Goal: Task Accomplishment & Management: Manage account settings

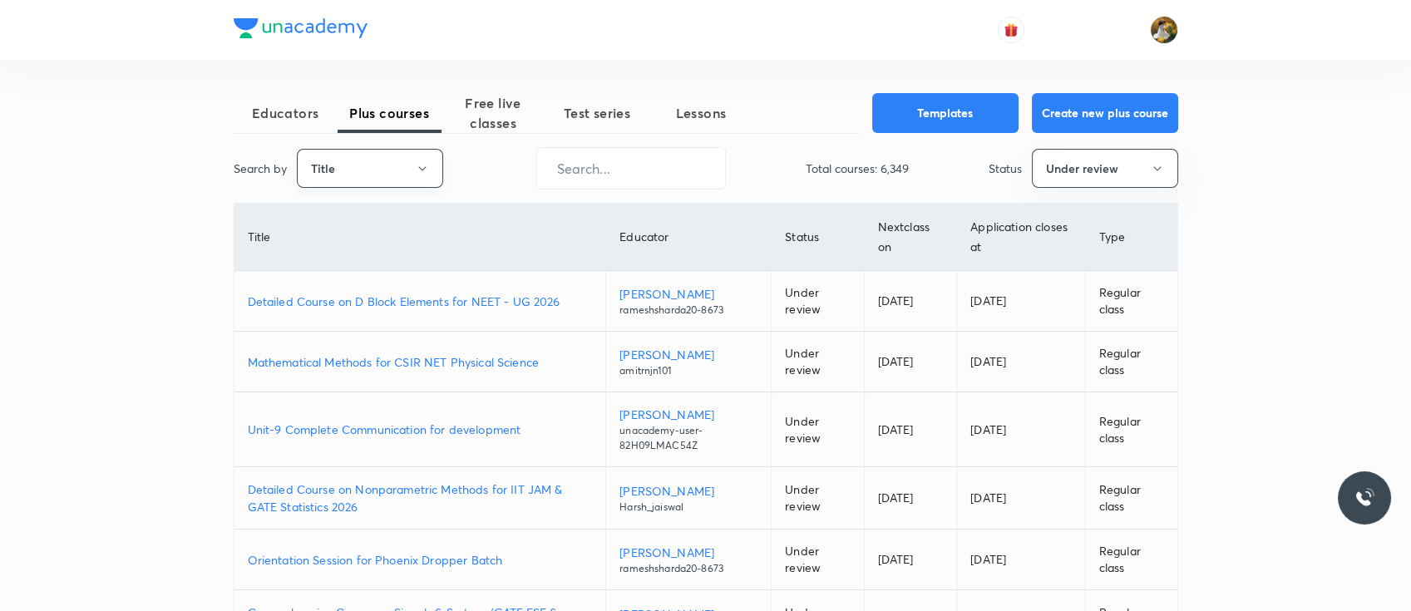
click at [424, 163] on icon "button" at bounding box center [422, 168] width 13 height 13
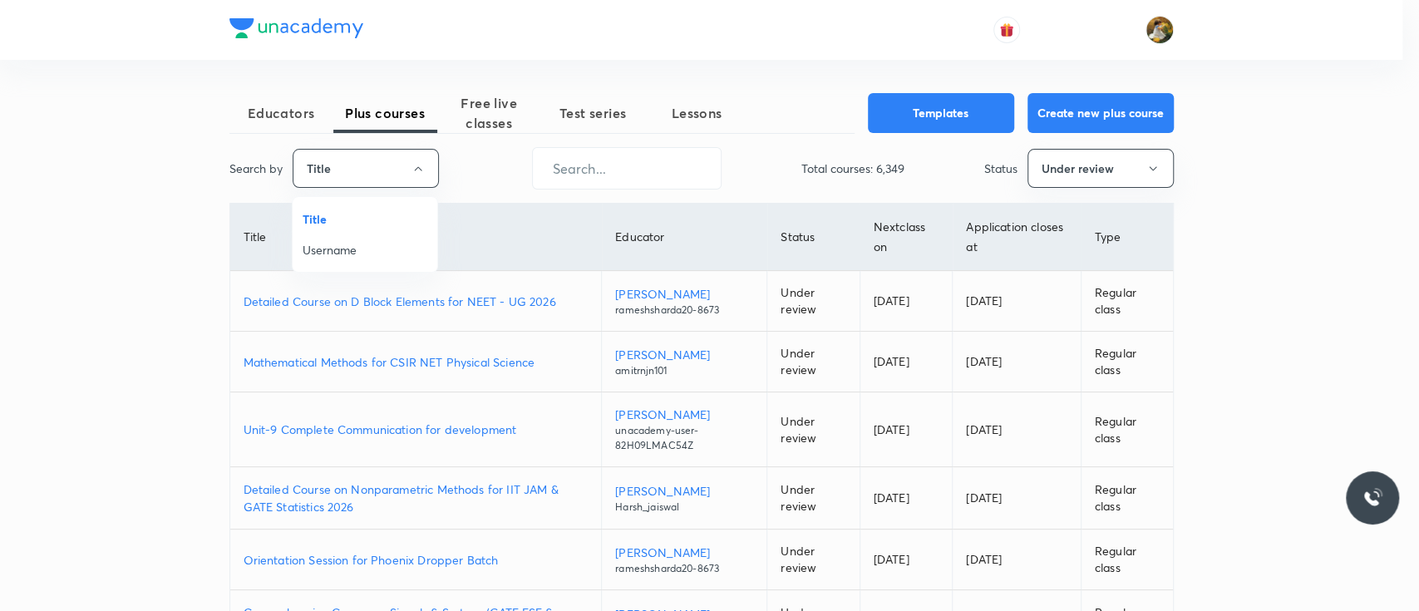
click at [386, 239] on li "Username" at bounding box center [365, 249] width 145 height 31
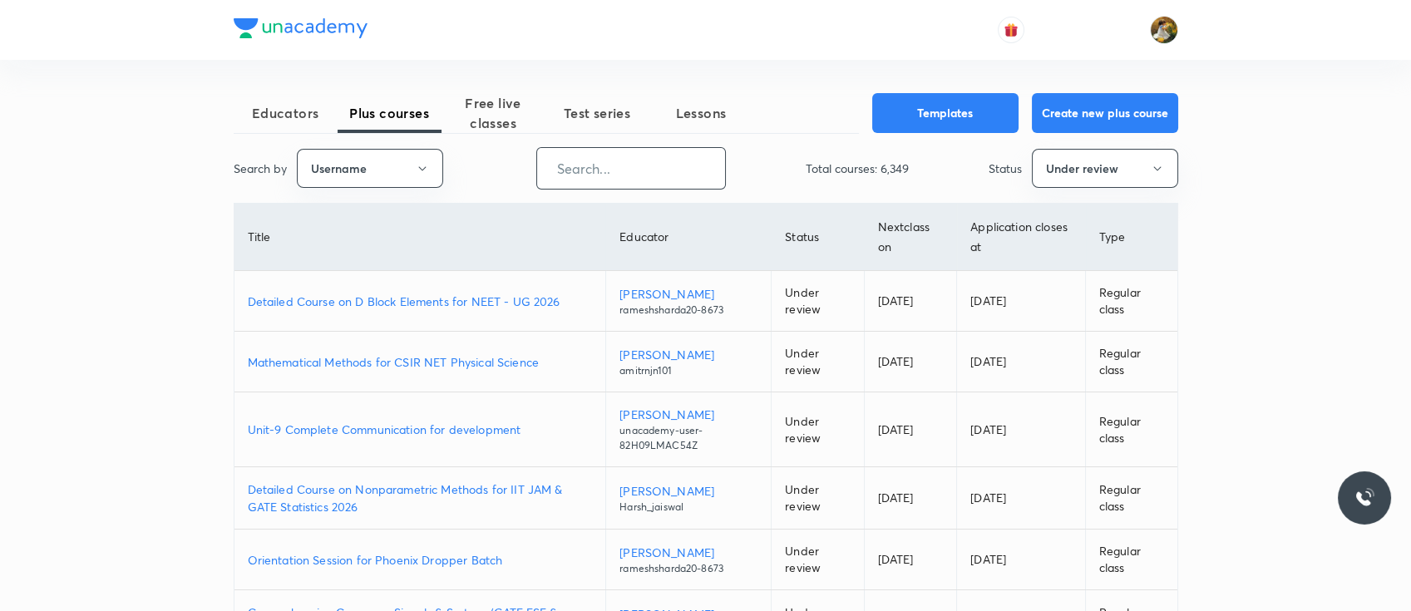
click at [653, 173] on input "text" at bounding box center [631, 168] width 188 height 42
paste input "AnjaliSolanki-9113"
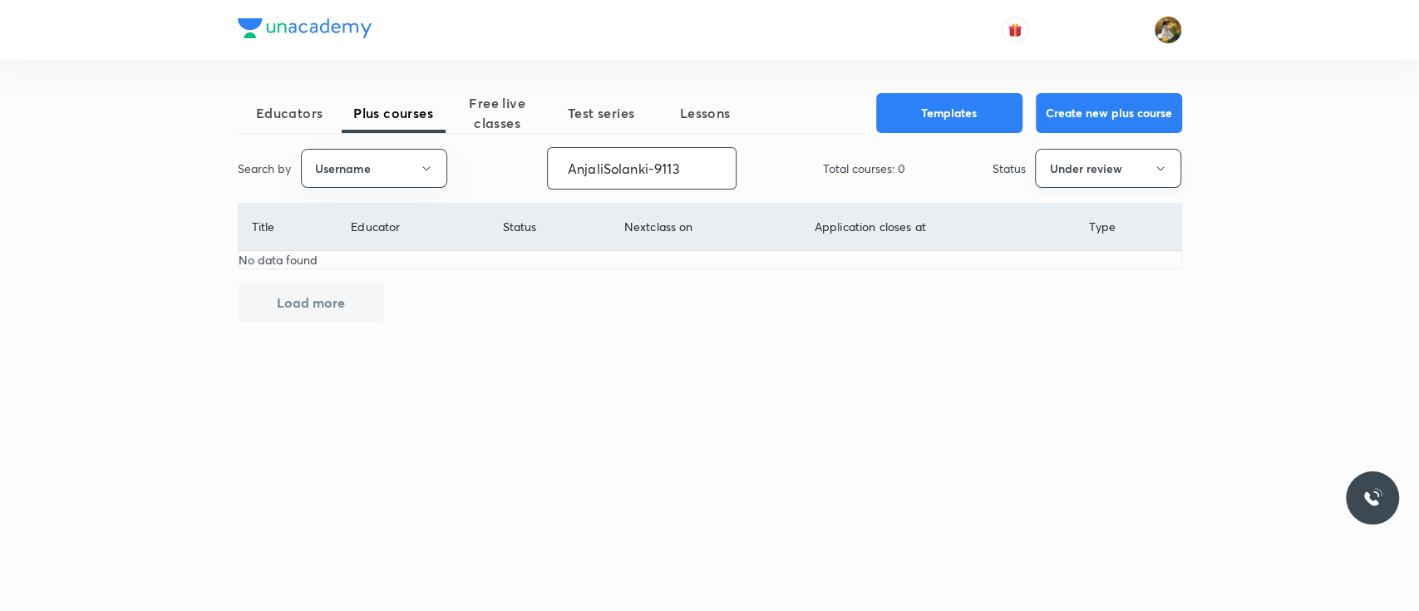
type input "AnjaliSolanki-9113"
click at [1050, 168] on button "Under review" at bounding box center [1108, 168] width 146 height 39
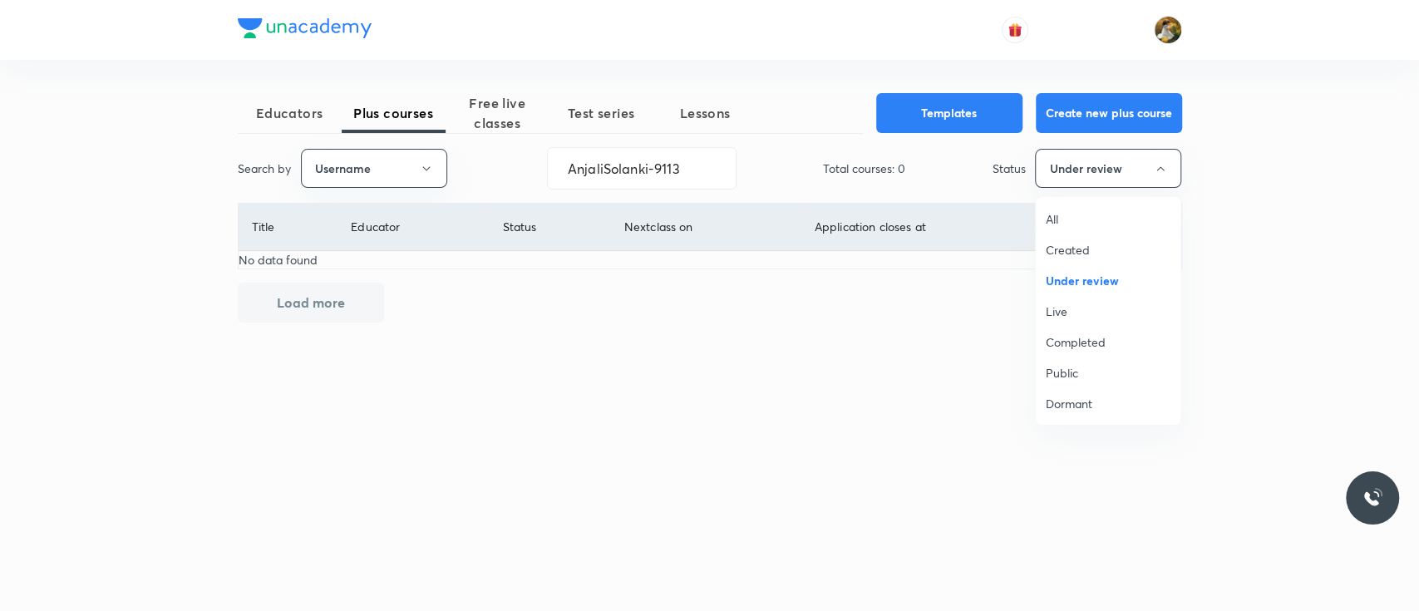
click at [505, 114] on div at bounding box center [709, 305] width 1419 height 611
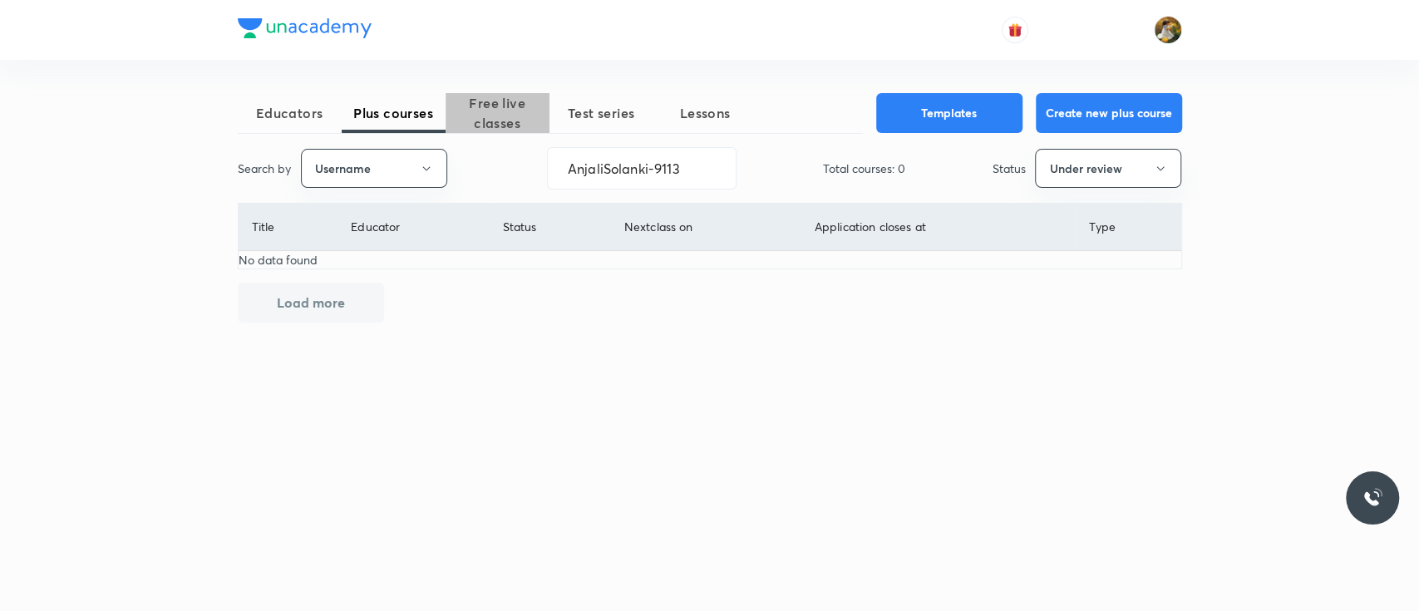
click at [503, 100] on span "Free live classes" at bounding box center [498, 113] width 104 height 40
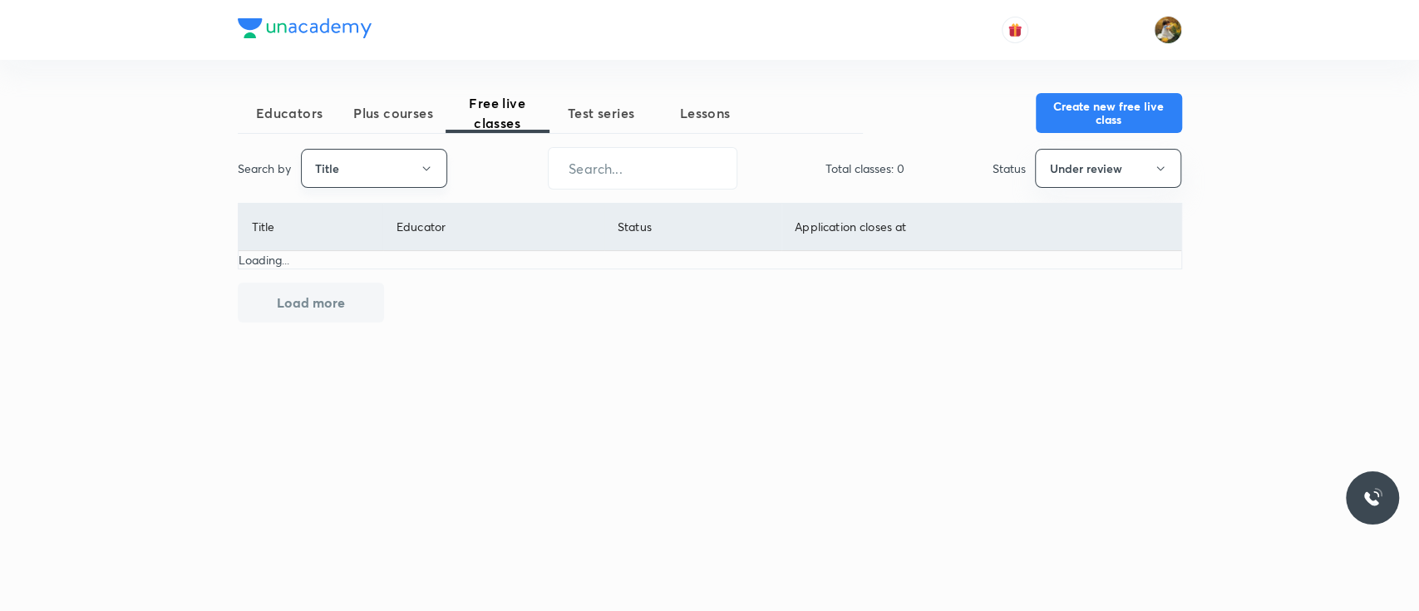
click at [395, 175] on button "Title" at bounding box center [374, 168] width 146 height 39
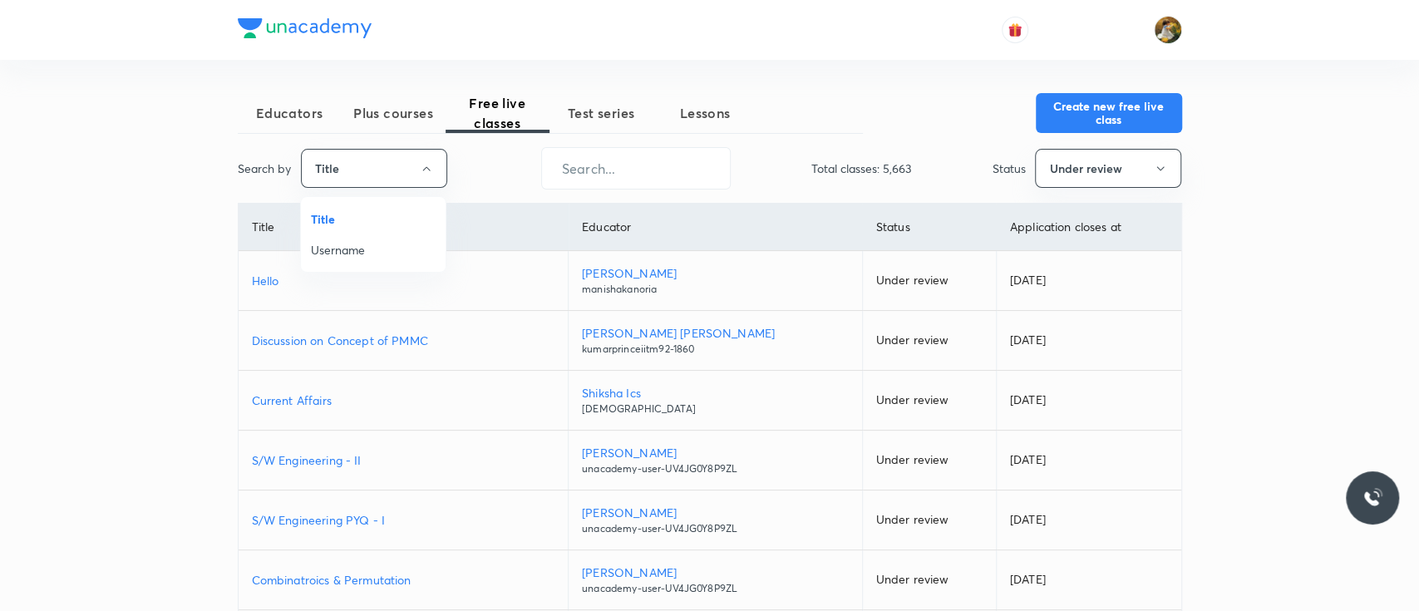
click at [353, 251] on span "Username" at bounding box center [373, 249] width 125 height 17
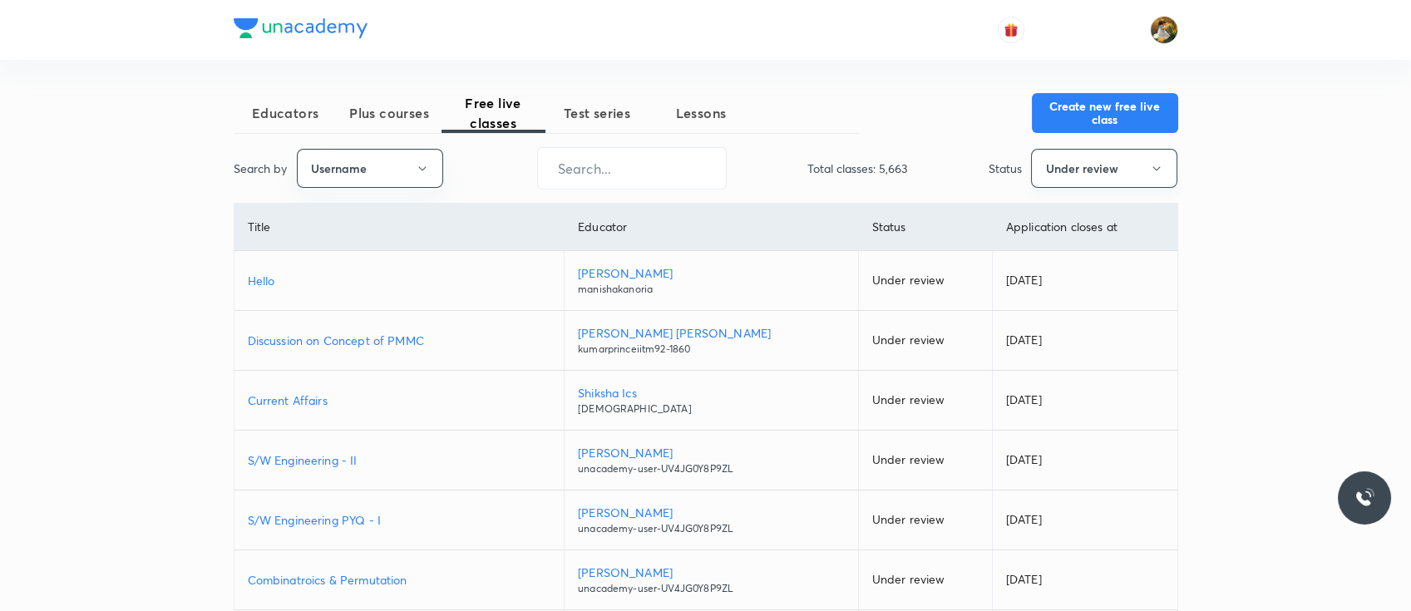
click at [1078, 160] on button "Under review" at bounding box center [1104, 168] width 146 height 39
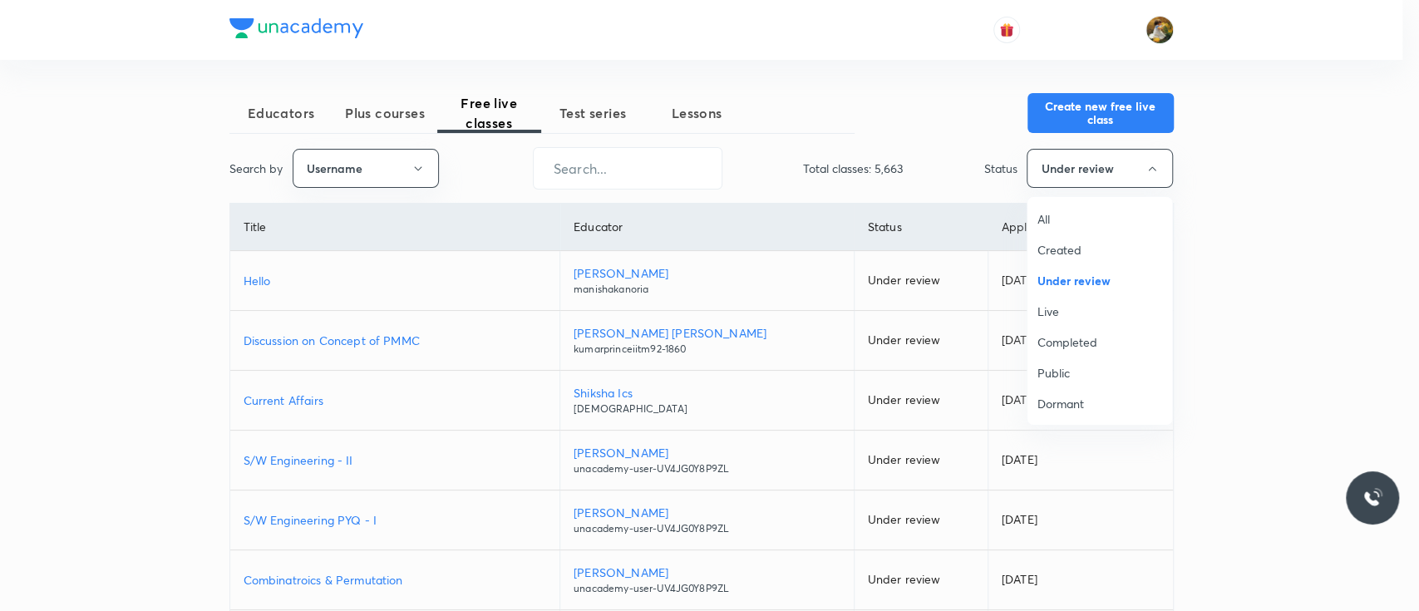
click at [1065, 212] on span "All" at bounding box center [1100, 218] width 125 height 17
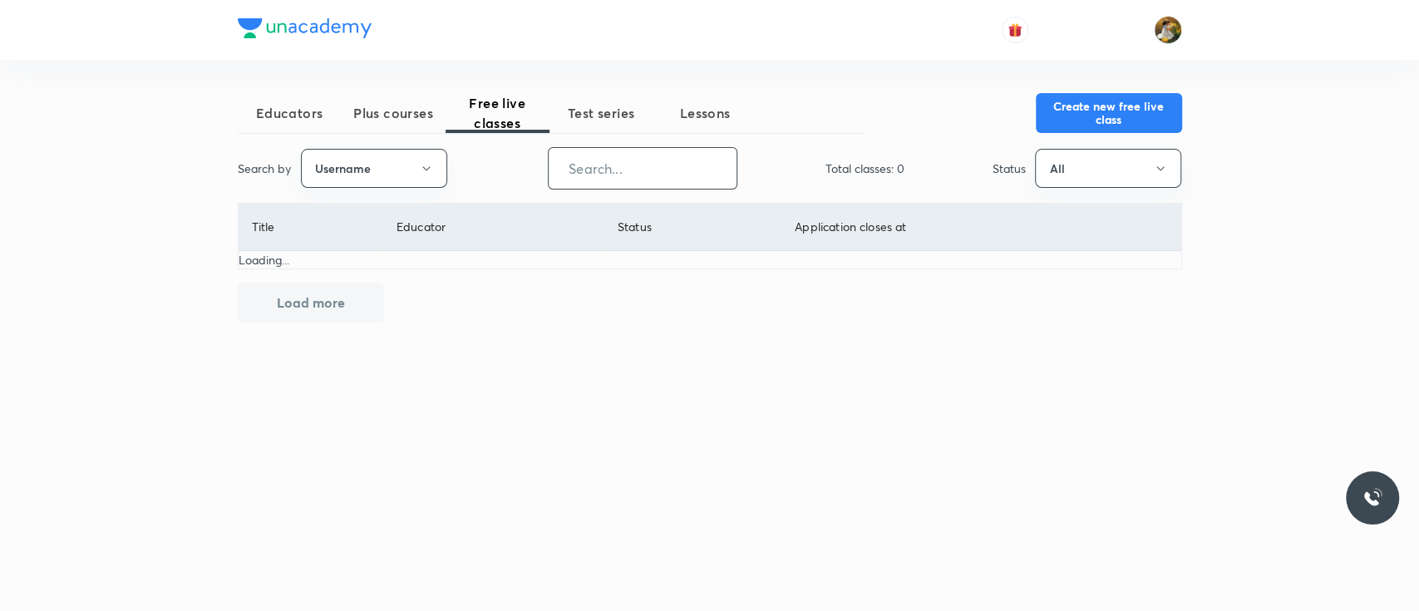
click at [669, 160] on input "text" at bounding box center [643, 168] width 188 height 42
paste input "AnjaliSolanki-9113"
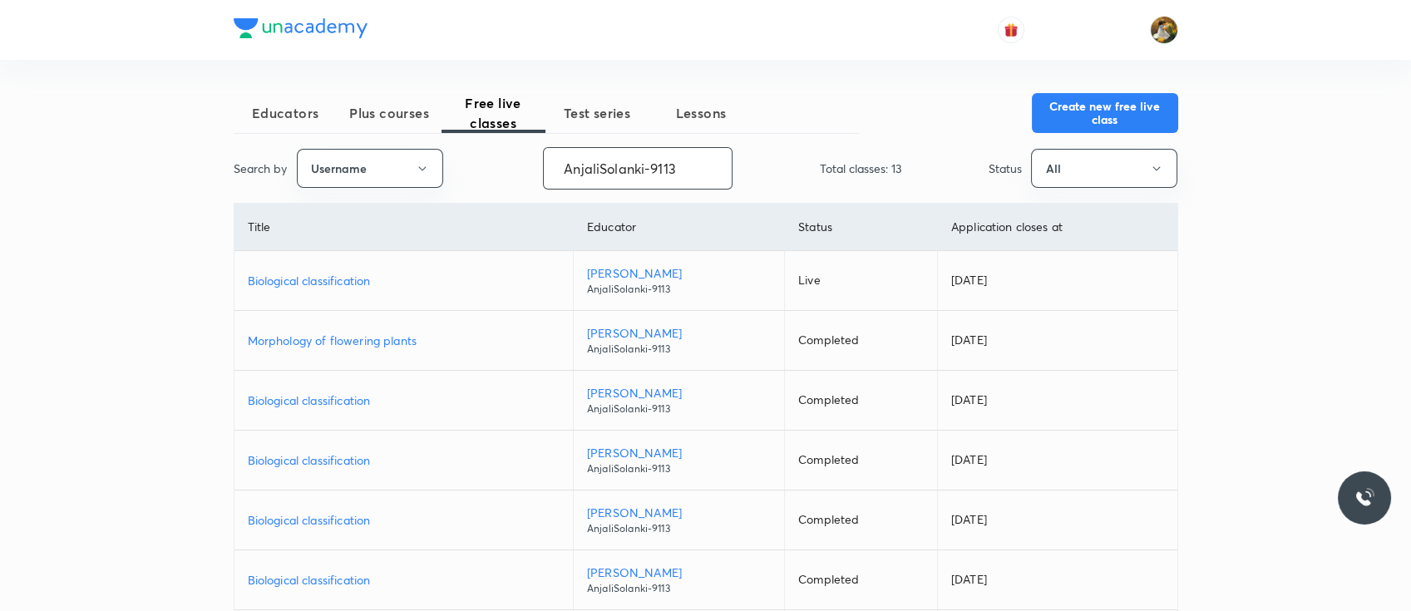
type input "AnjaliSolanki-9113"
click at [316, 282] on p "Biological classification" at bounding box center [404, 280] width 312 height 17
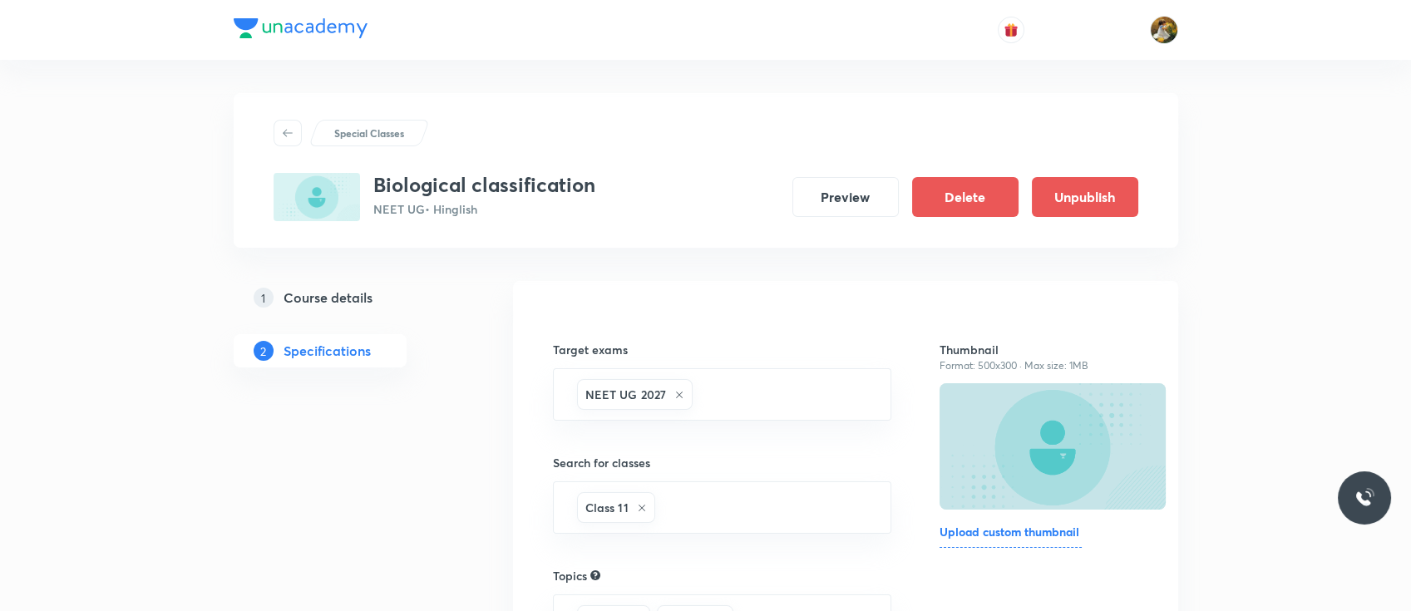
click at [355, 291] on h5 "Course details" at bounding box center [328, 298] width 89 height 20
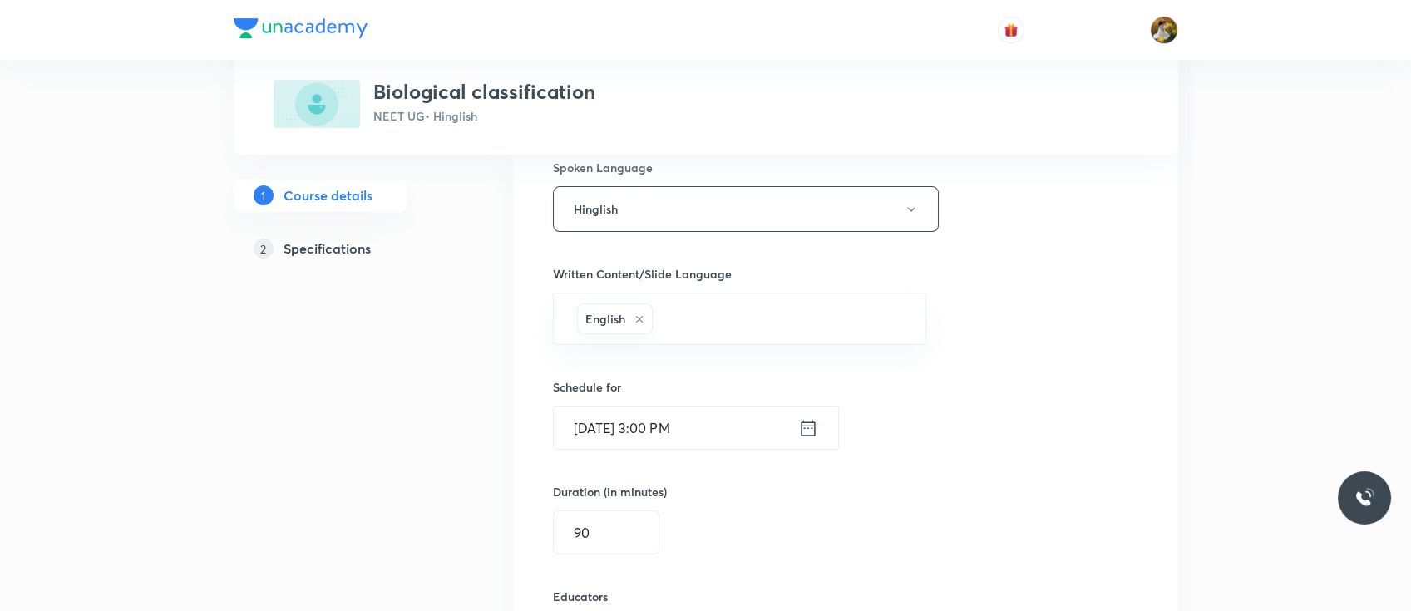
scroll to position [852, 0]
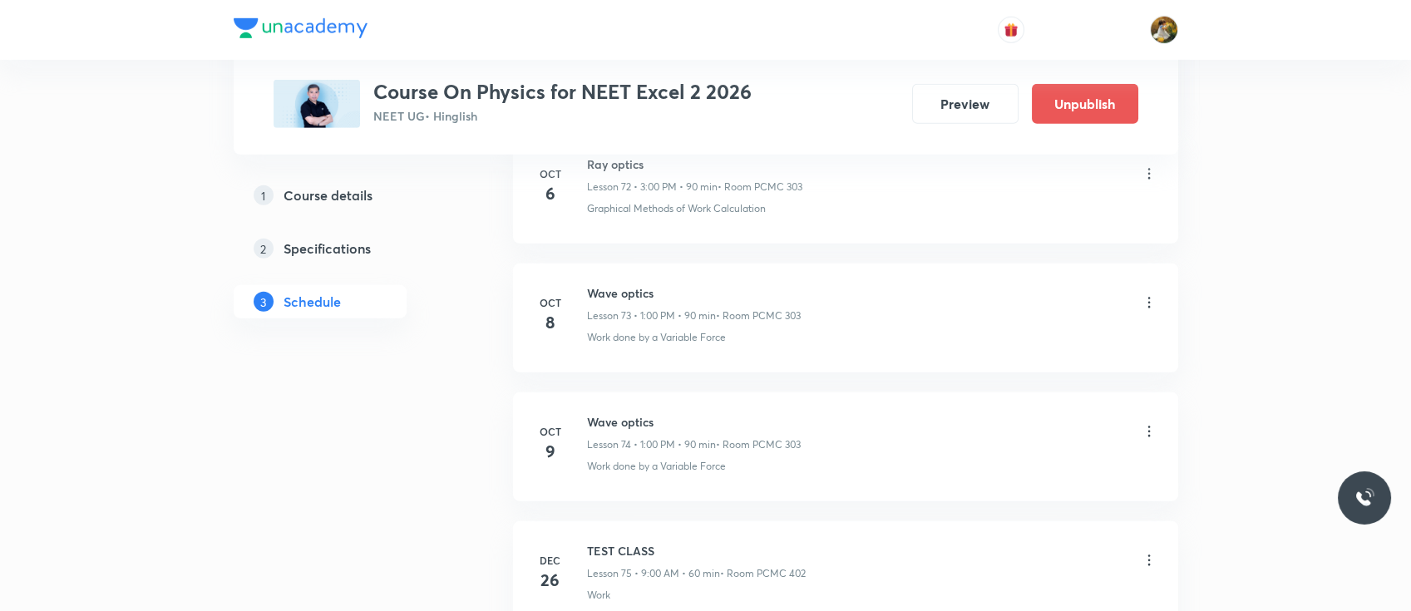
scroll to position [10137, 0]
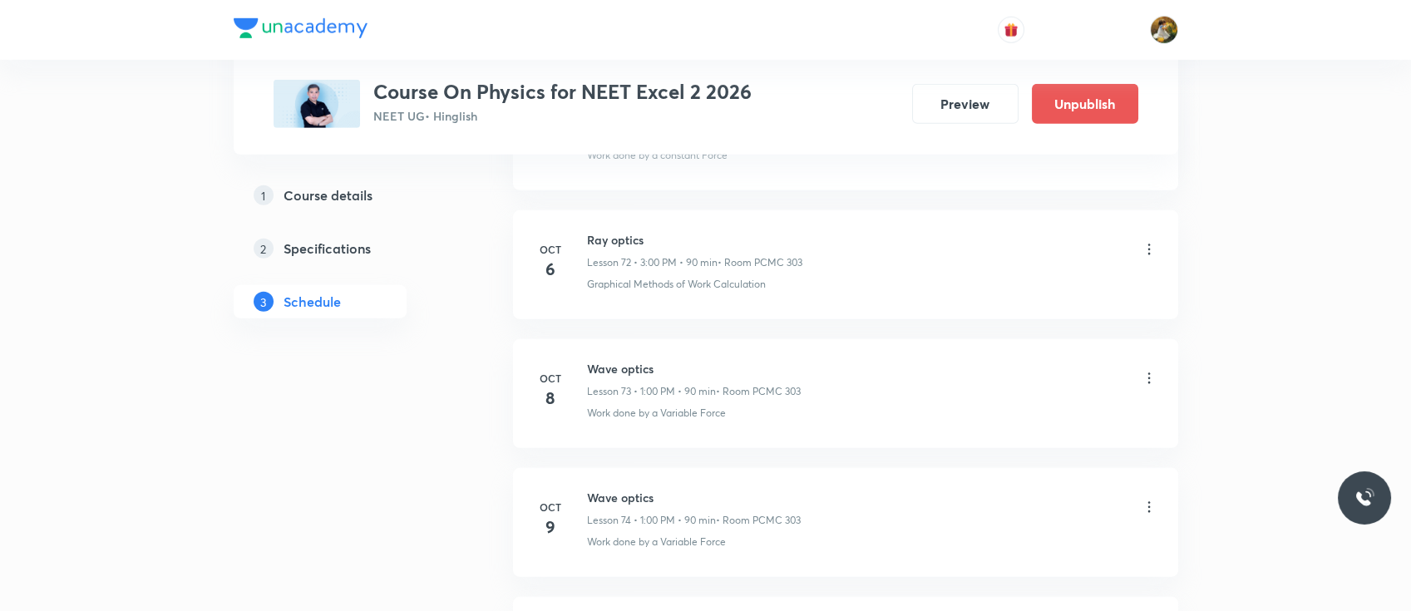
click at [1152, 370] on icon at bounding box center [1149, 378] width 17 height 17
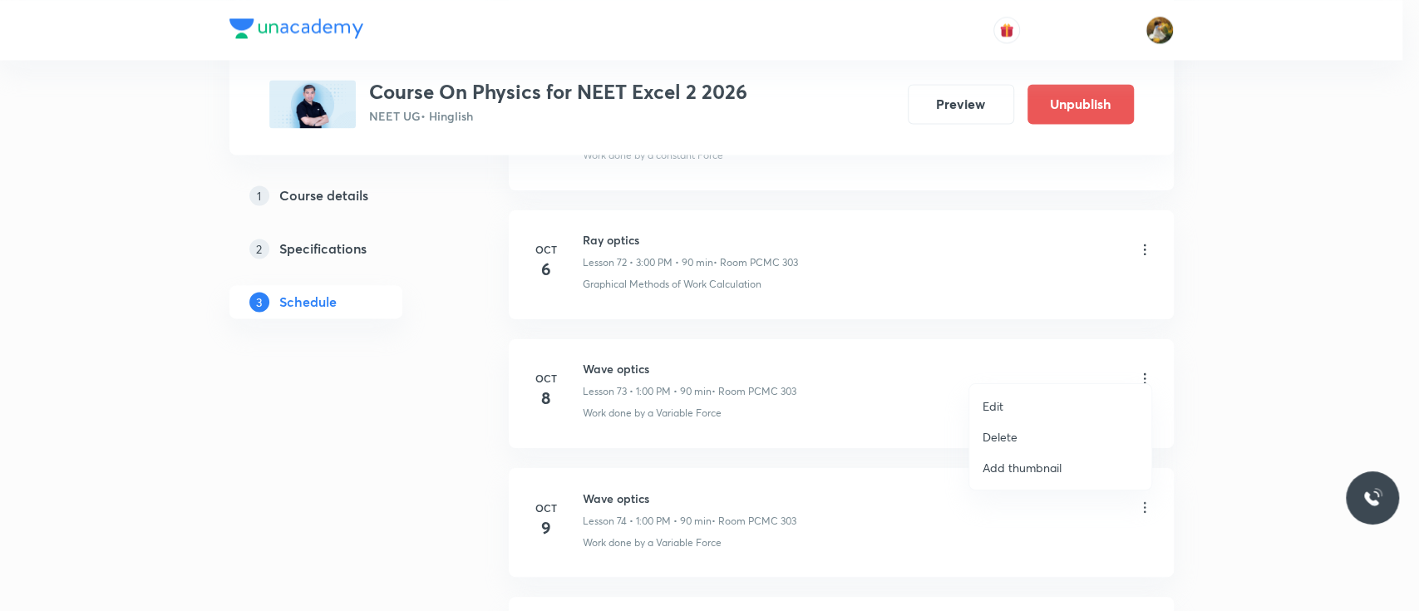
click at [1020, 407] on li "Edit" at bounding box center [1061, 406] width 182 height 31
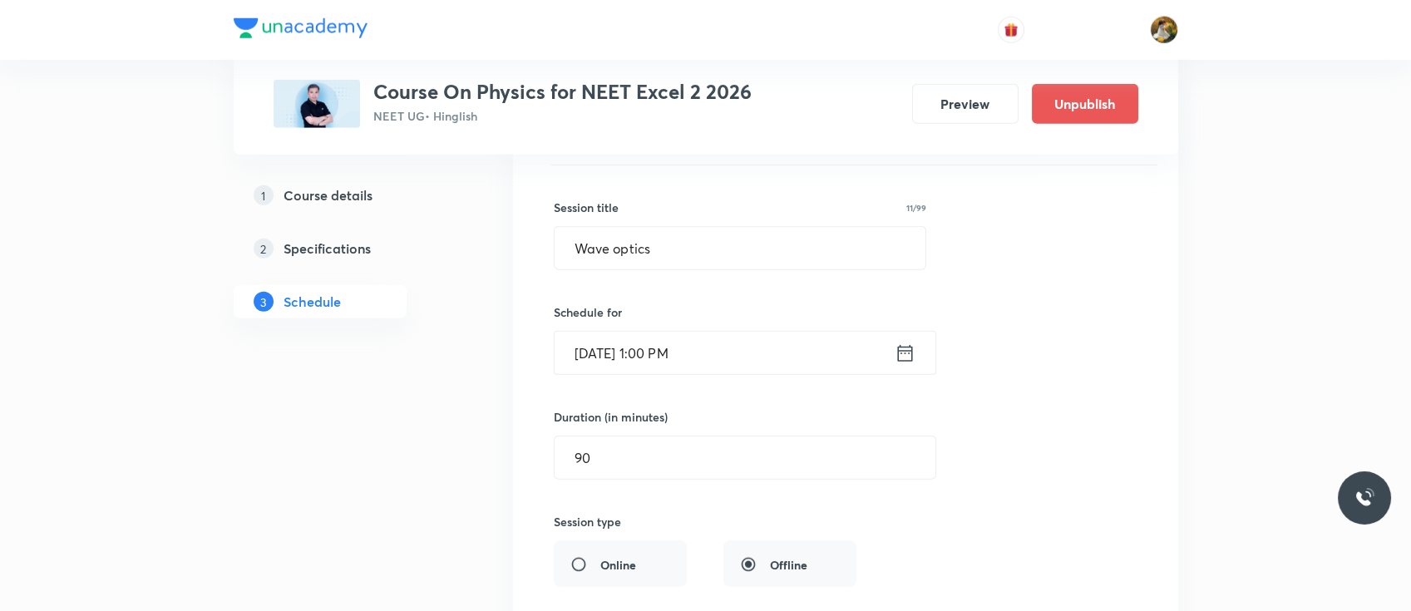
scroll to position [9549, 0]
click at [906, 343] on icon at bounding box center [905, 354] width 21 height 23
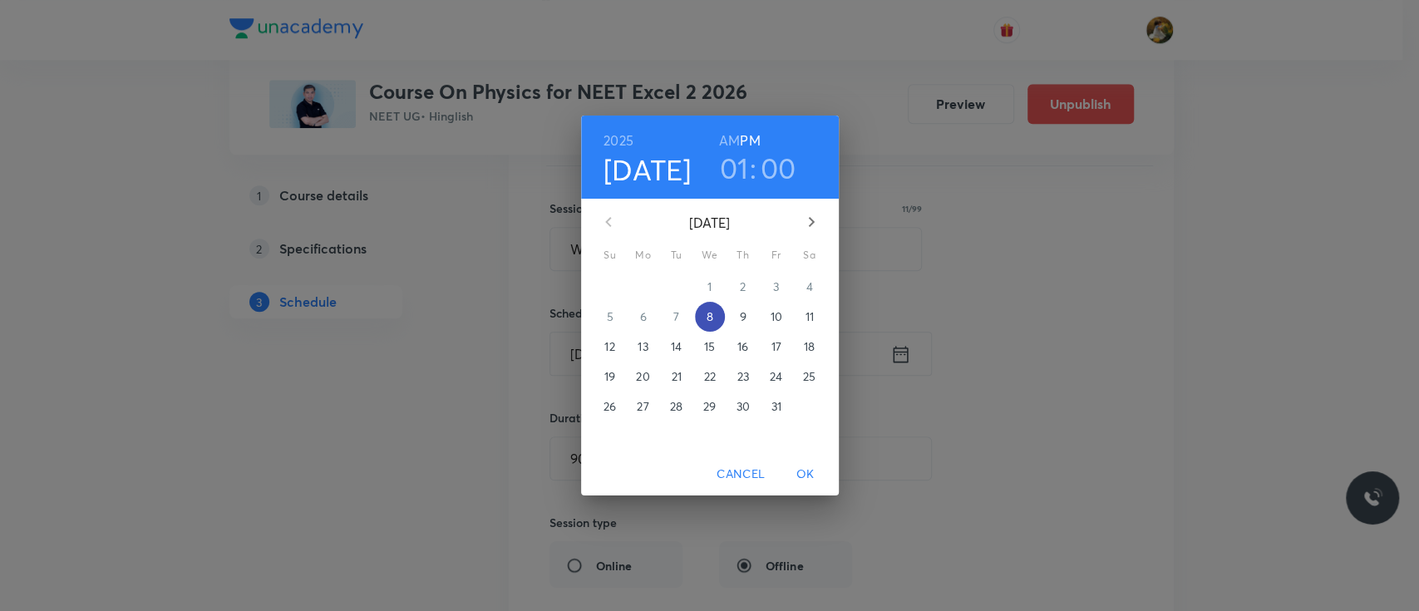
click at [712, 315] on p "8" at bounding box center [709, 316] width 7 height 17
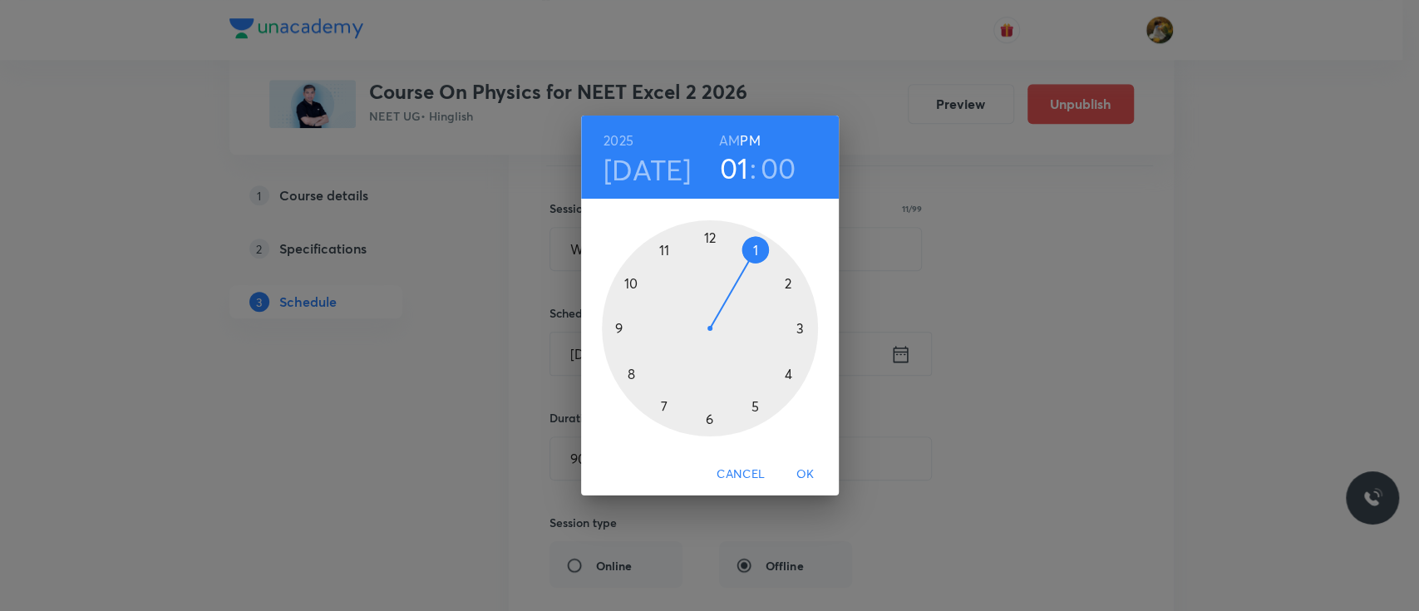
click at [665, 249] on div at bounding box center [710, 328] width 216 height 216
click at [802, 327] on div at bounding box center [710, 328] width 216 height 216
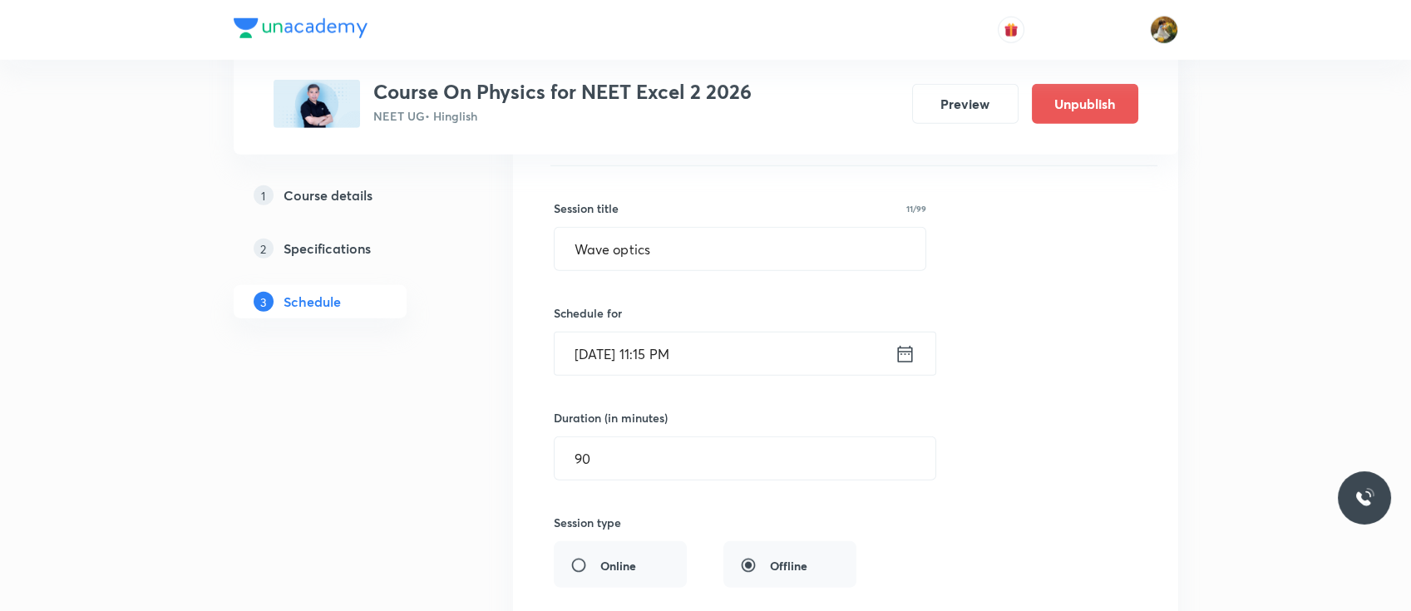
click at [793, 333] on input "Oct 8, 2025, 11:15 PM" at bounding box center [725, 354] width 340 height 42
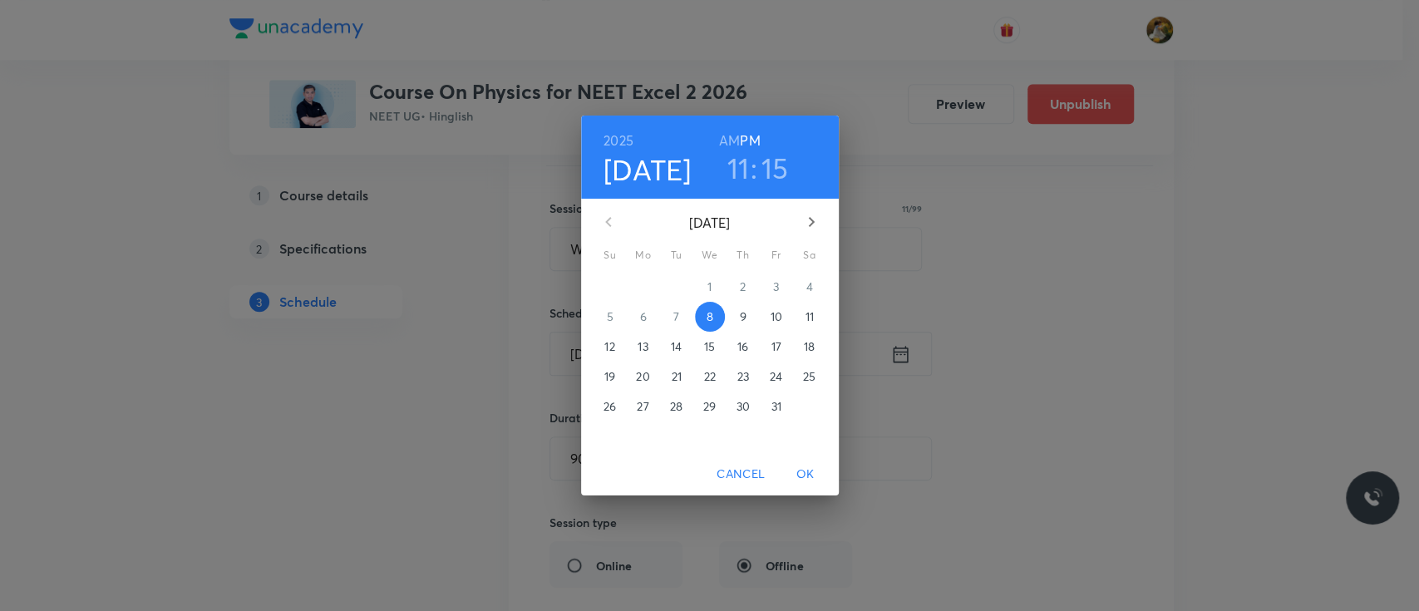
click at [728, 145] on h6 "AM" at bounding box center [729, 140] width 21 height 23
click at [795, 471] on span "OK" at bounding box center [806, 474] width 40 height 21
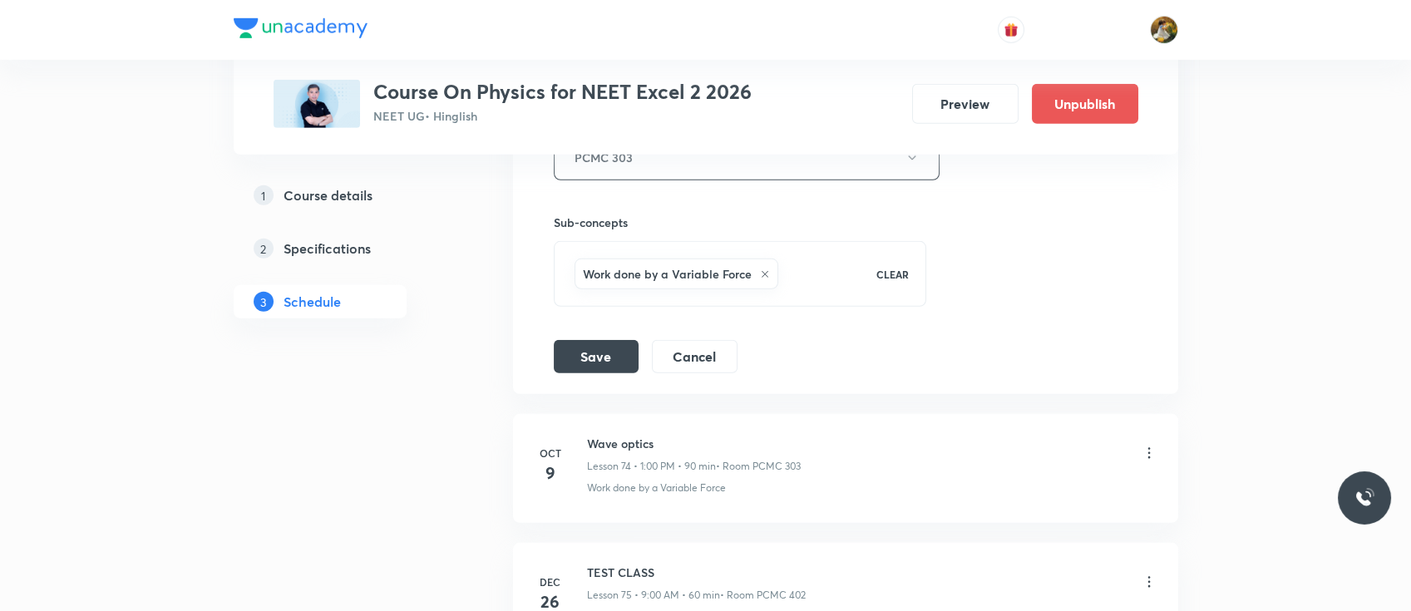
scroll to position [10081, 0]
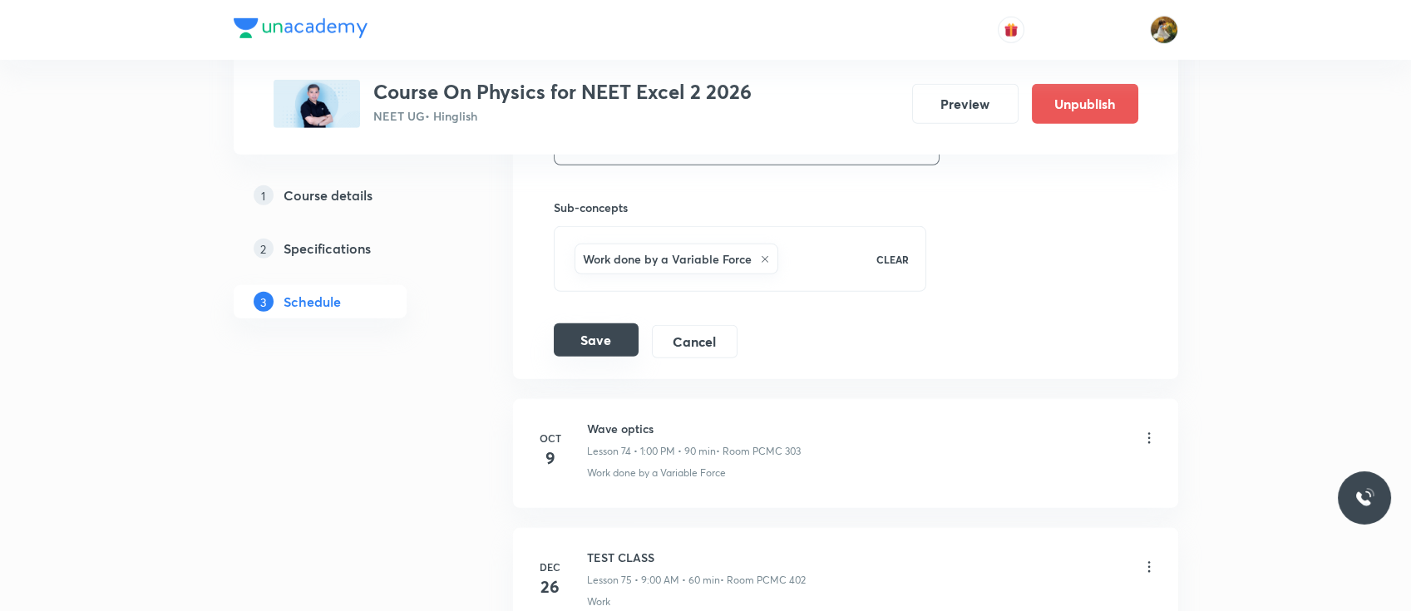
click at [599, 323] on button "Save" at bounding box center [596, 339] width 85 height 33
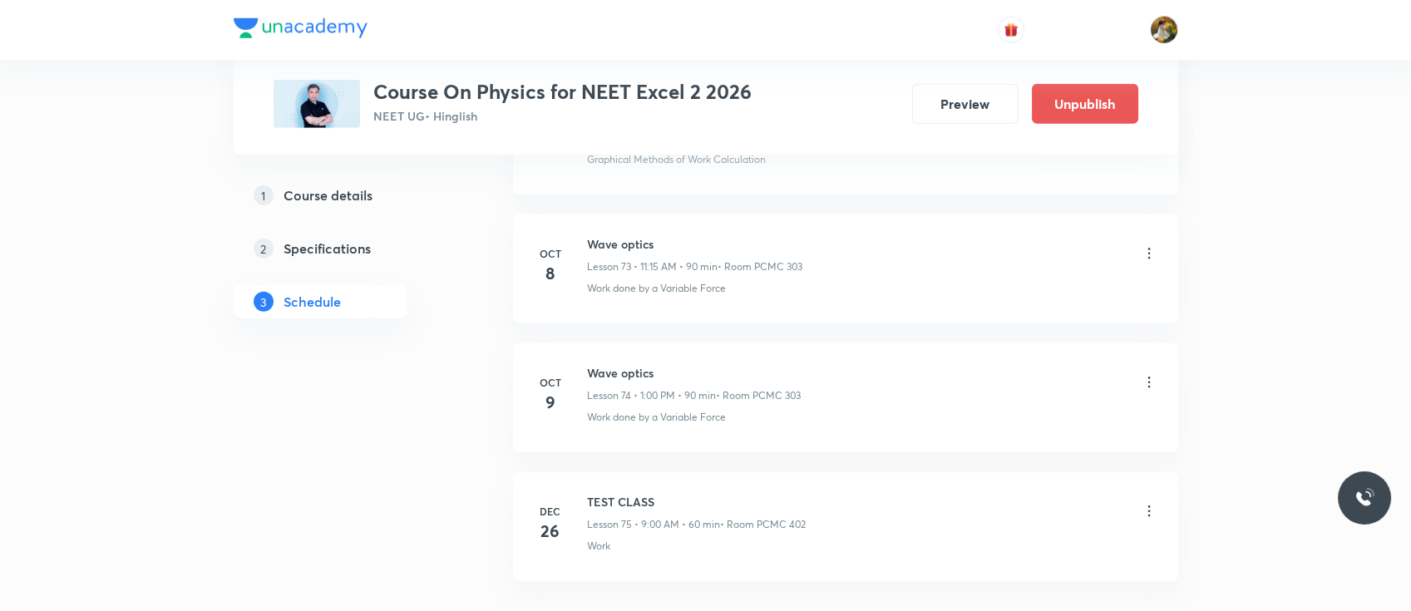
scroll to position [9487, 0]
click at [1154, 255] on icon at bounding box center [1149, 263] width 17 height 17
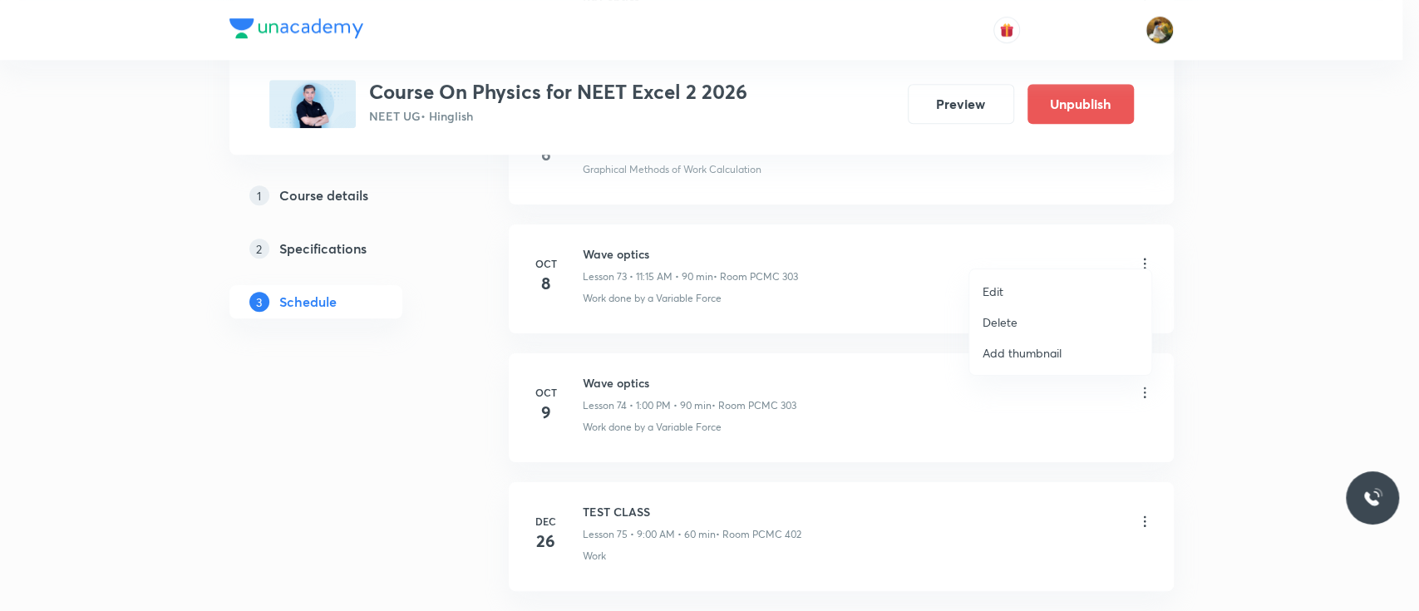
click at [1050, 284] on li "Edit" at bounding box center [1061, 291] width 182 height 31
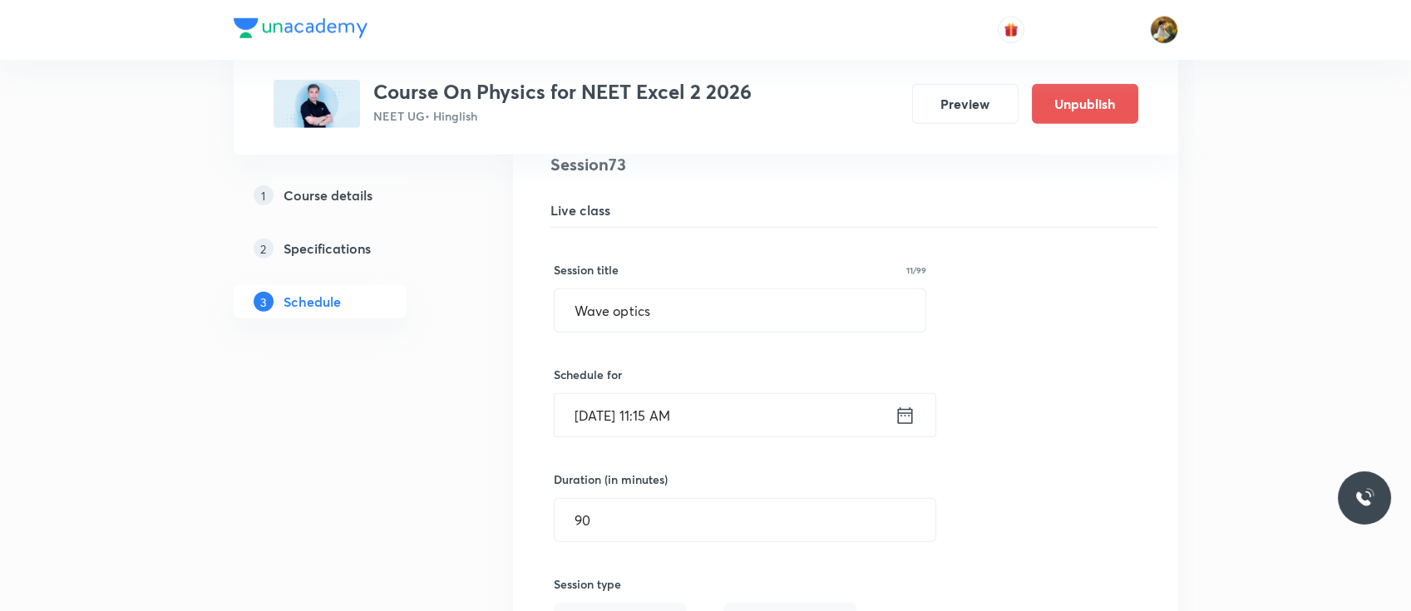
click at [718, 394] on input "[DATE] 11:15 AM" at bounding box center [725, 415] width 340 height 42
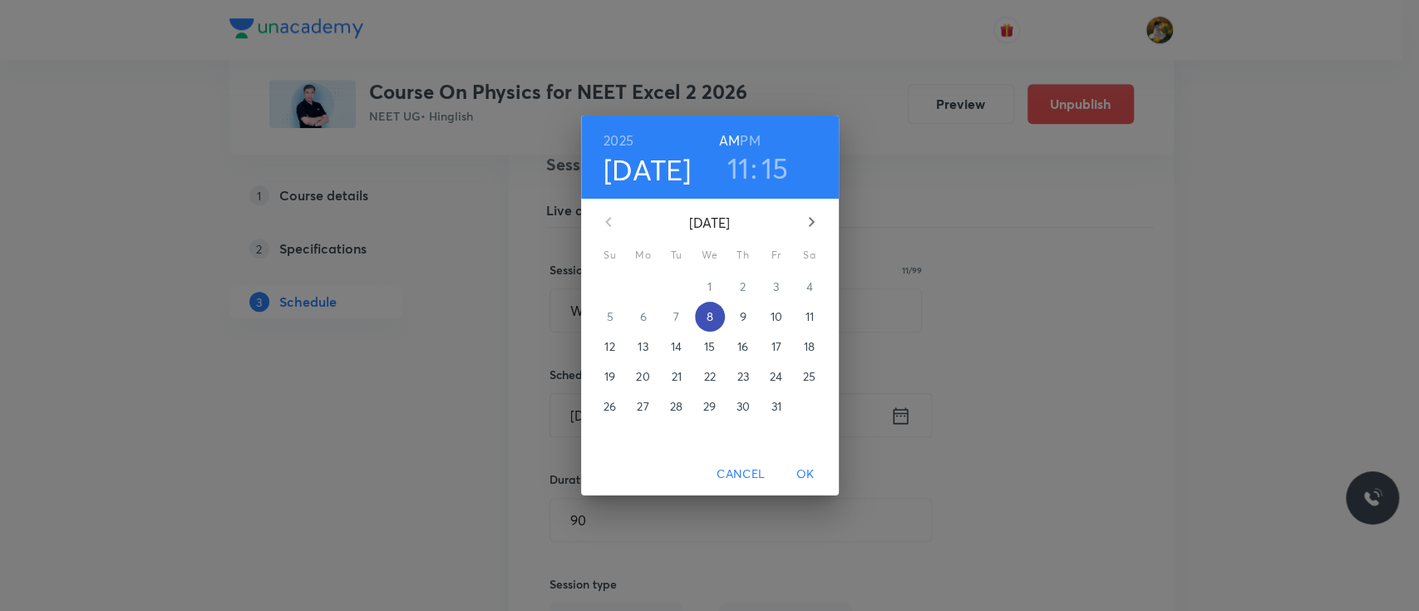
click at [712, 316] on p "8" at bounding box center [709, 316] width 7 height 17
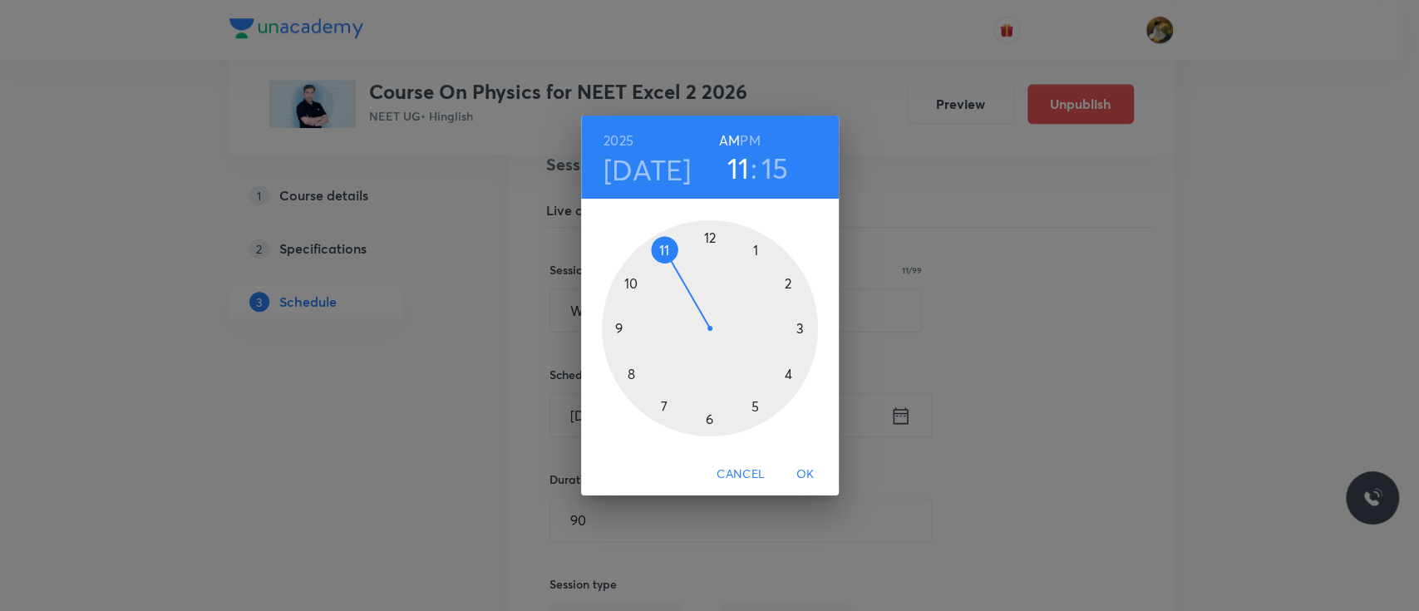
click at [802, 329] on div at bounding box center [710, 328] width 216 height 216
click at [755, 140] on h6 "PM" at bounding box center [750, 140] width 20 height 23
click at [708, 235] on div at bounding box center [710, 328] width 216 height 216
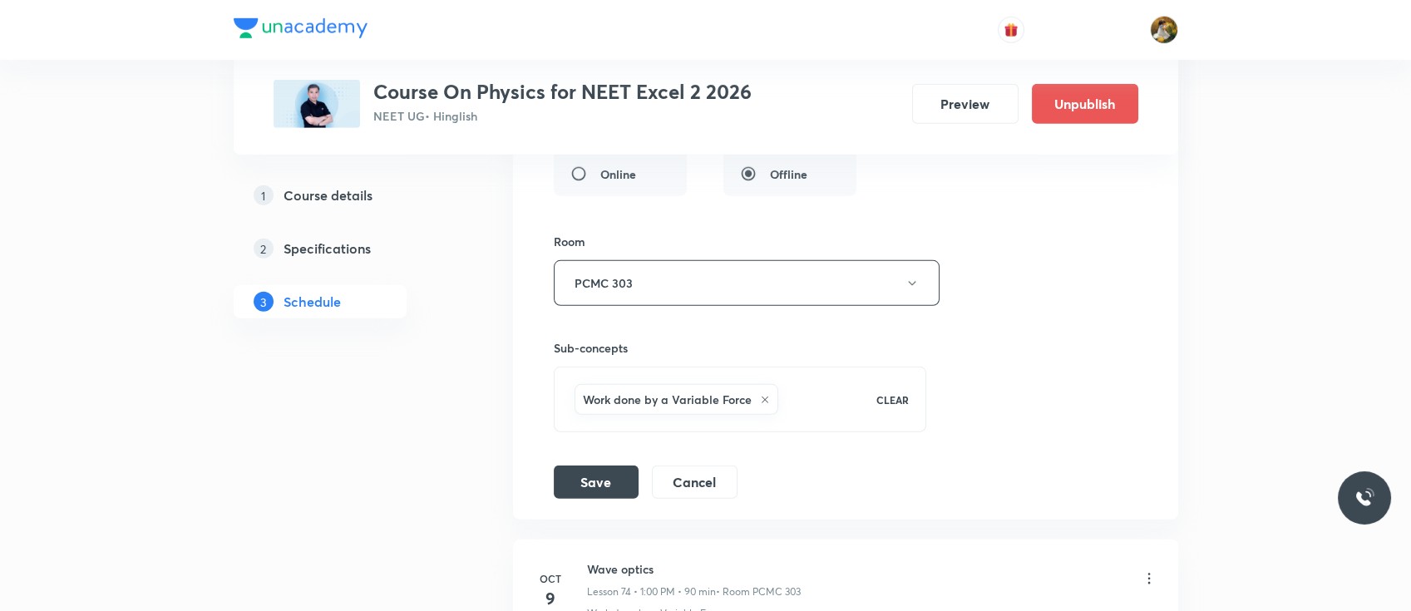
scroll to position [9941, 0]
click at [591, 464] on button "Save" at bounding box center [596, 479] width 85 height 33
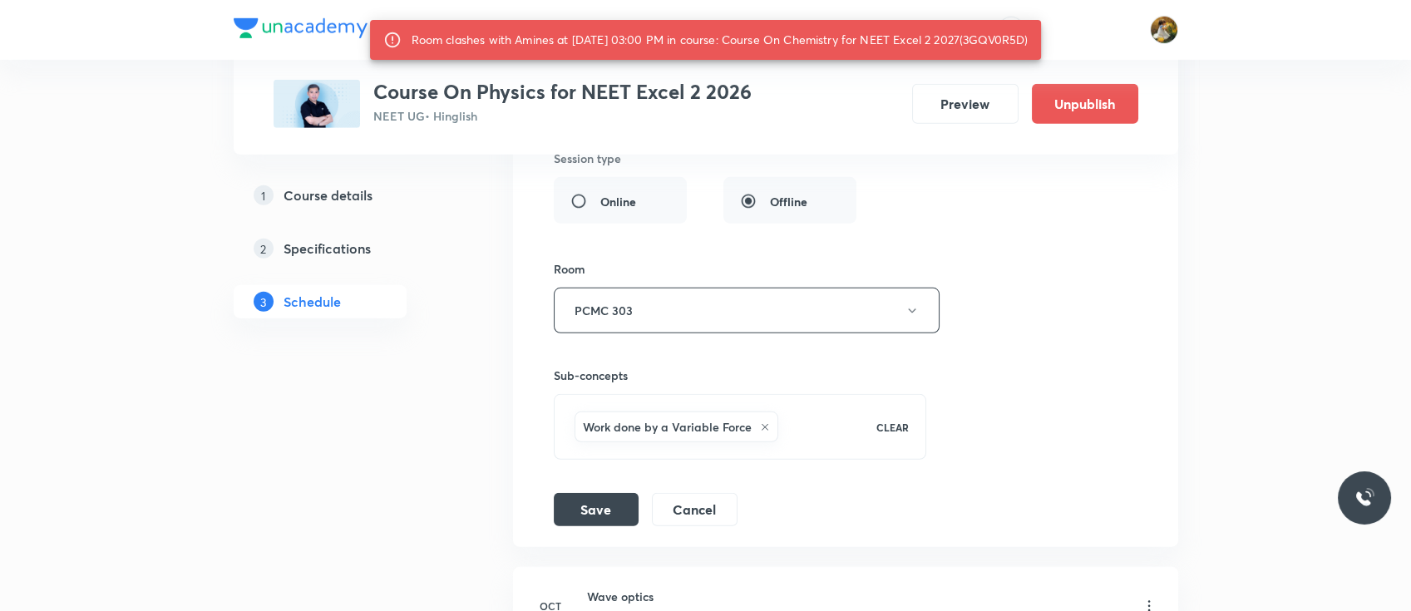
click at [1013, 40] on div "Room clashes with Amines at 08 Oct 2025 03:00 PM in course: Course On Chemistry…" at bounding box center [720, 40] width 617 height 30
copy div "3GQV0R5D"
click at [597, 496] on button "Save" at bounding box center [596, 507] width 85 height 33
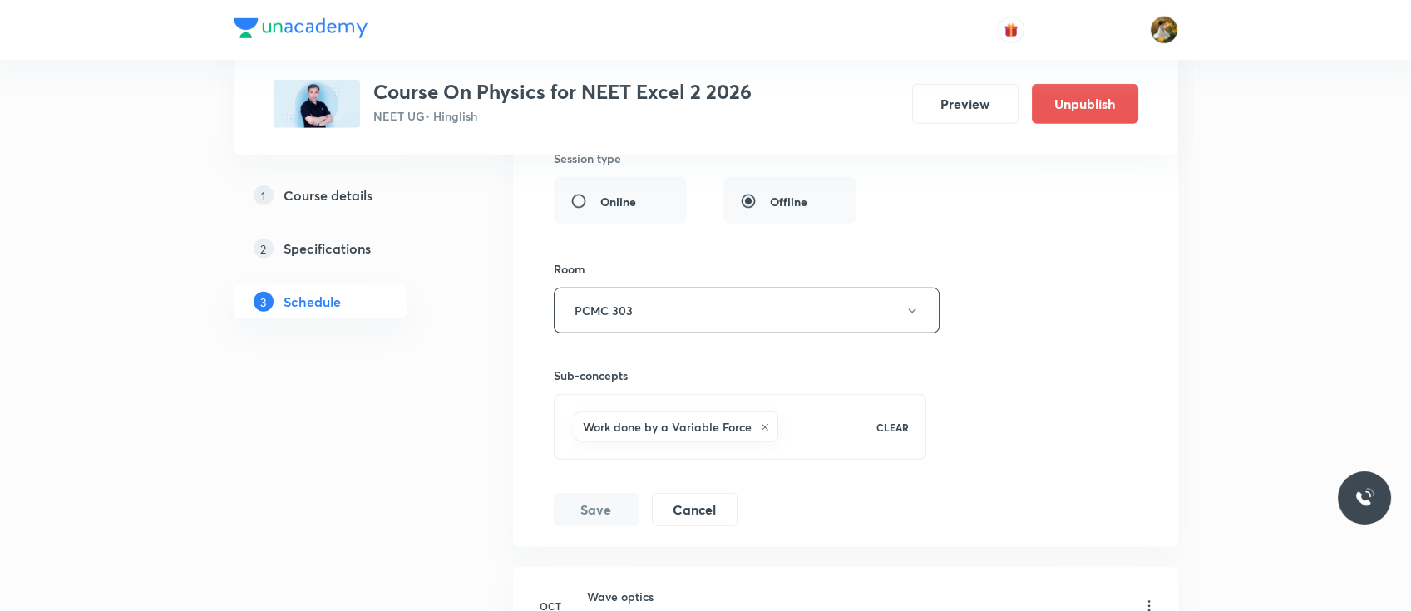
scroll to position [9609, 0]
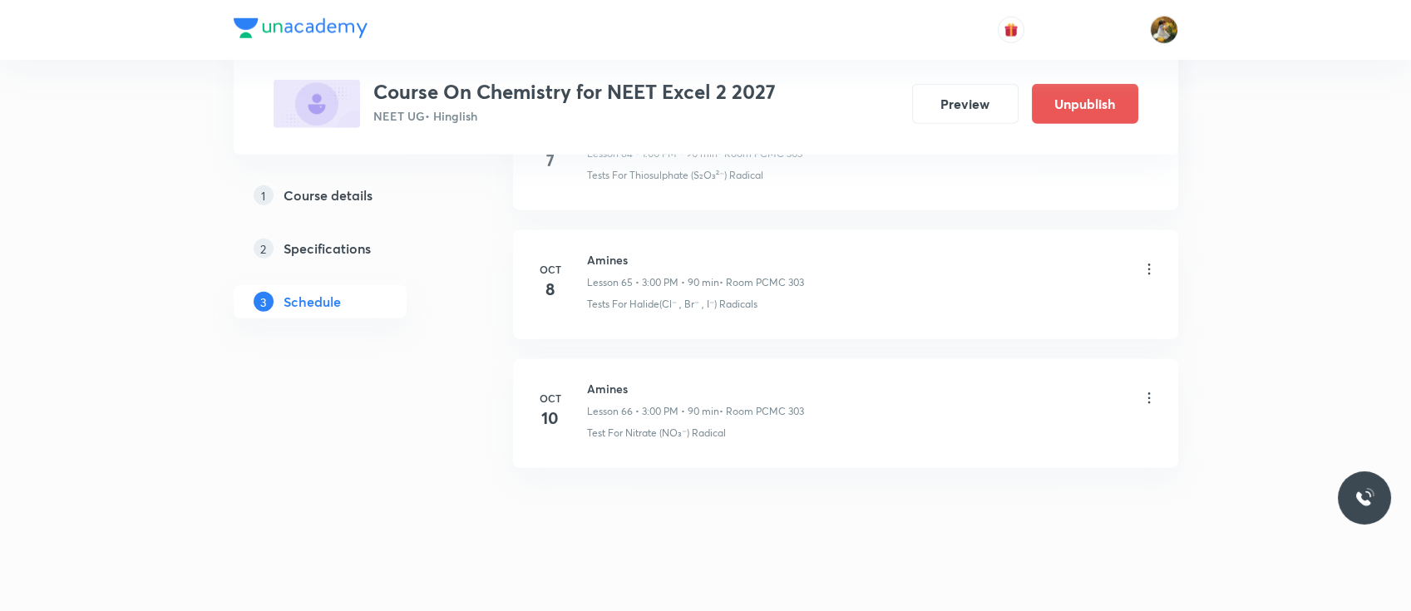
click at [1143, 261] on icon at bounding box center [1149, 269] width 17 height 17
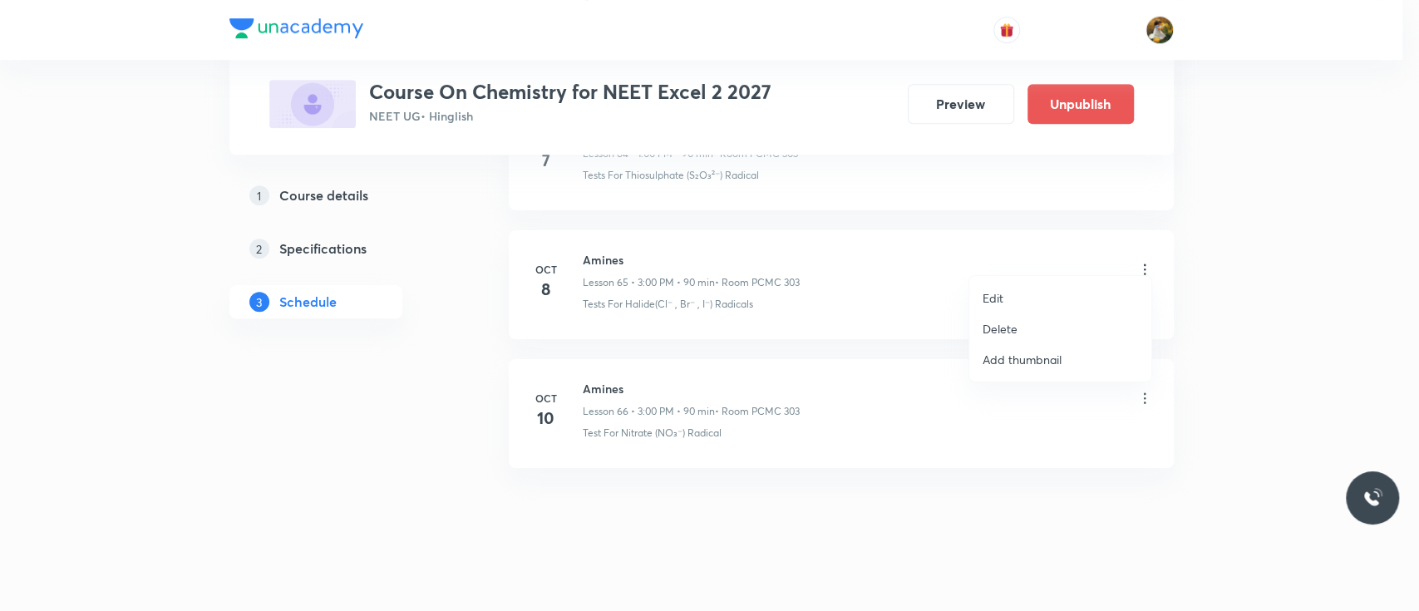
click at [1076, 296] on li "Edit" at bounding box center [1061, 298] width 182 height 31
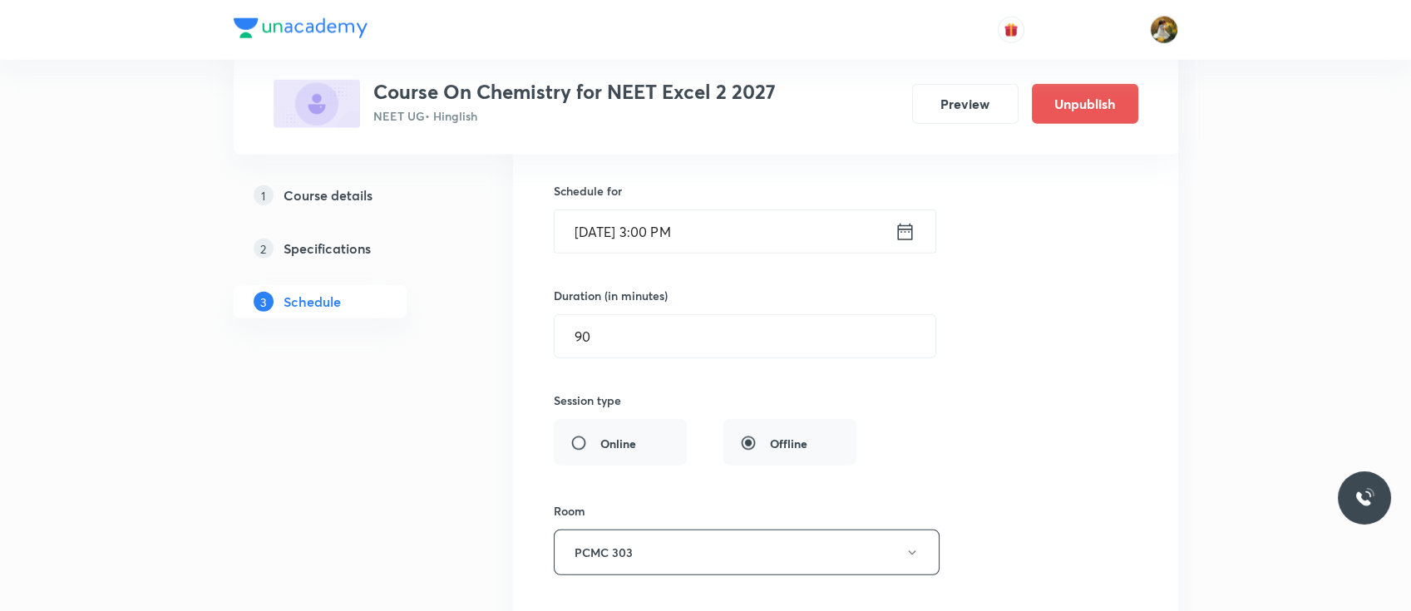
scroll to position [8568, 0]
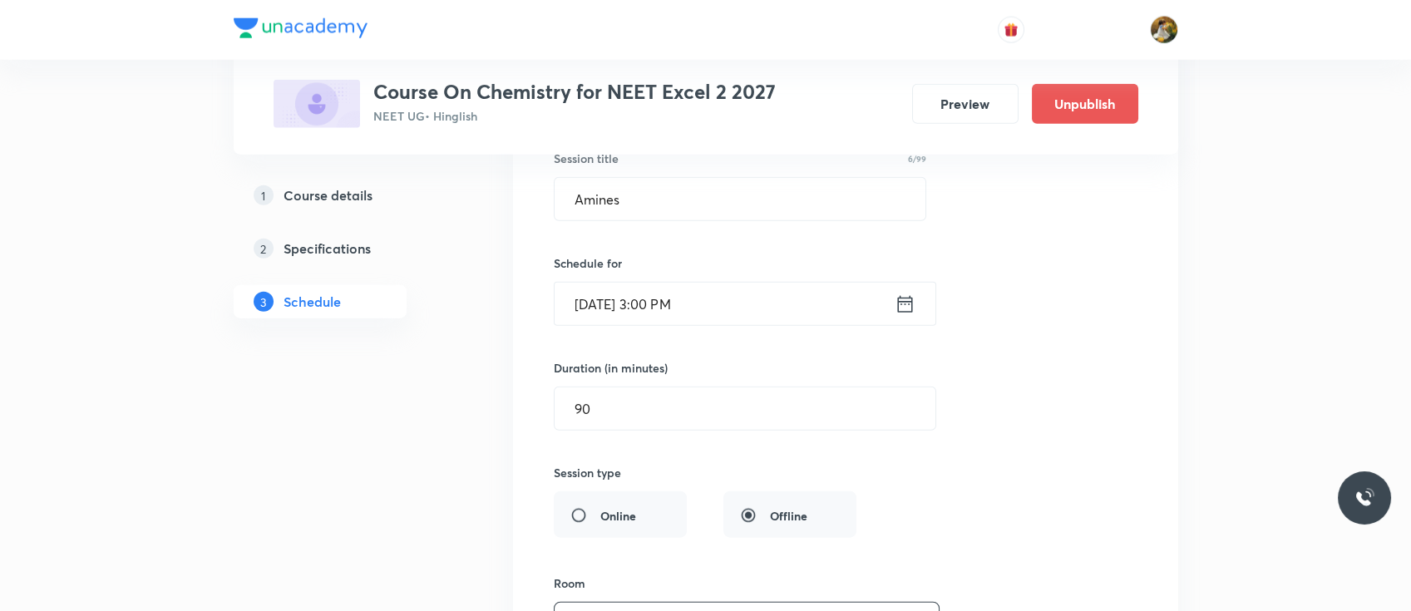
click at [905, 295] on icon at bounding box center [904, 303] width 15 height 17
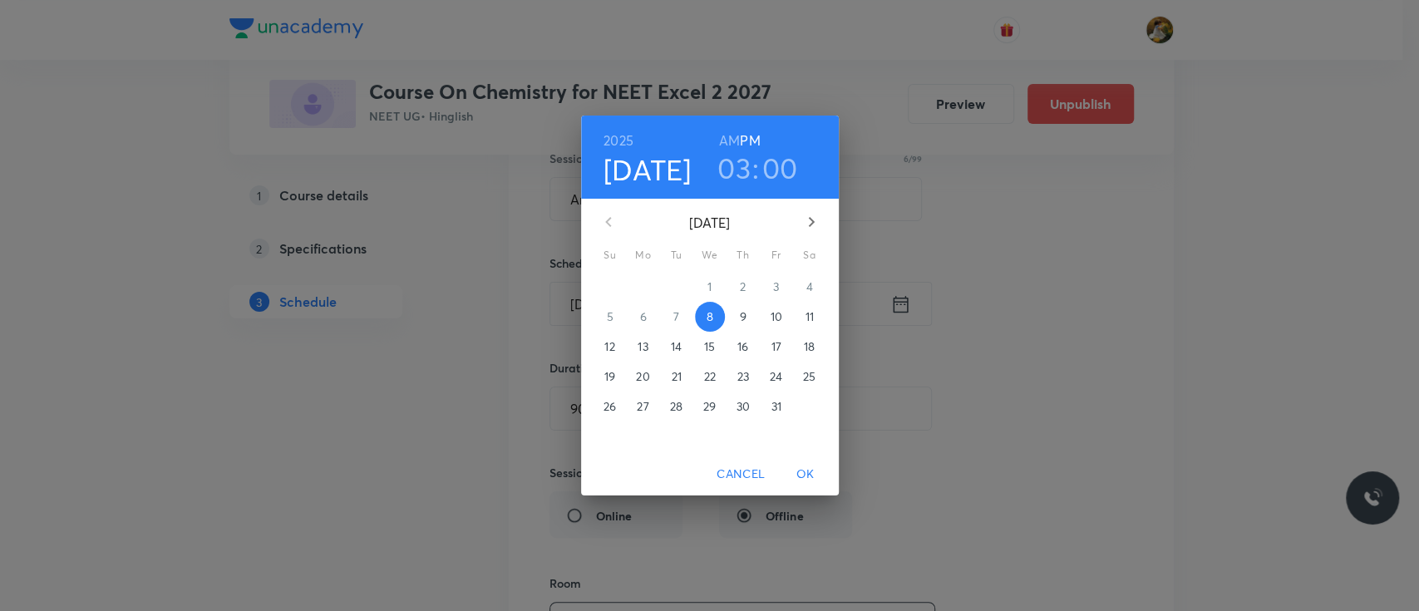
click at [748, 308] on span "9" at bounding box center [743, 316] width 30 height 17
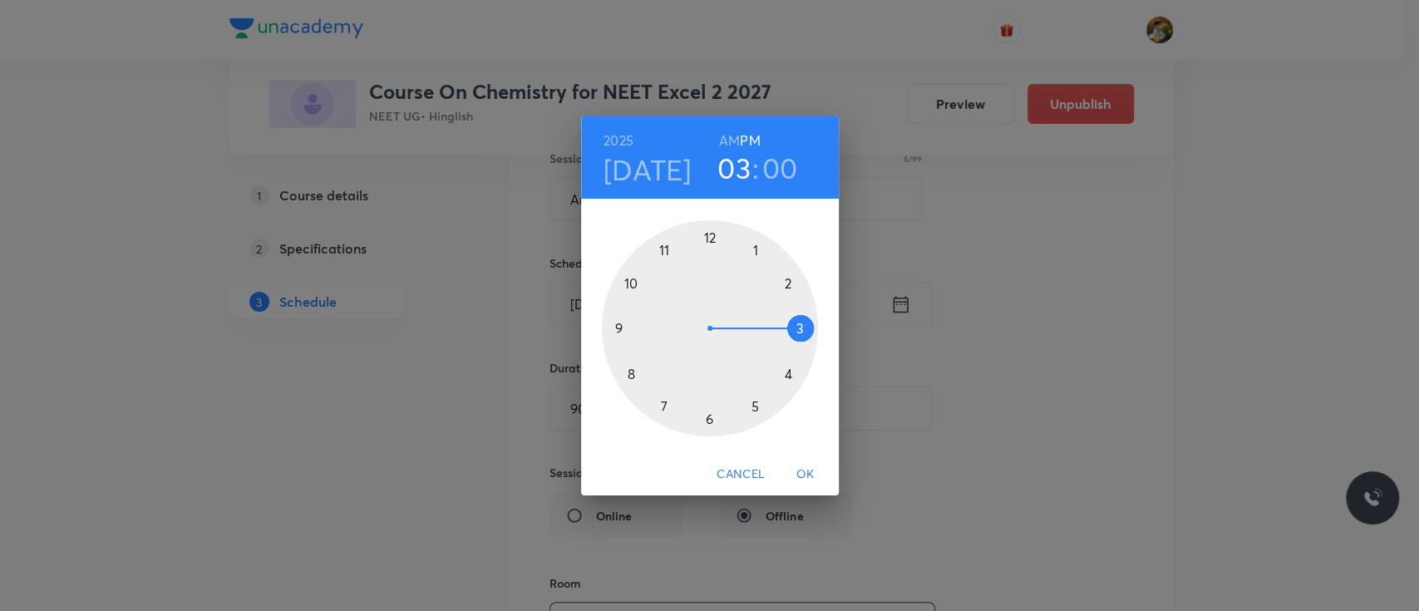
click at [812, 480] on span "OK" at bounding box center [806, 474] width 40 height 21
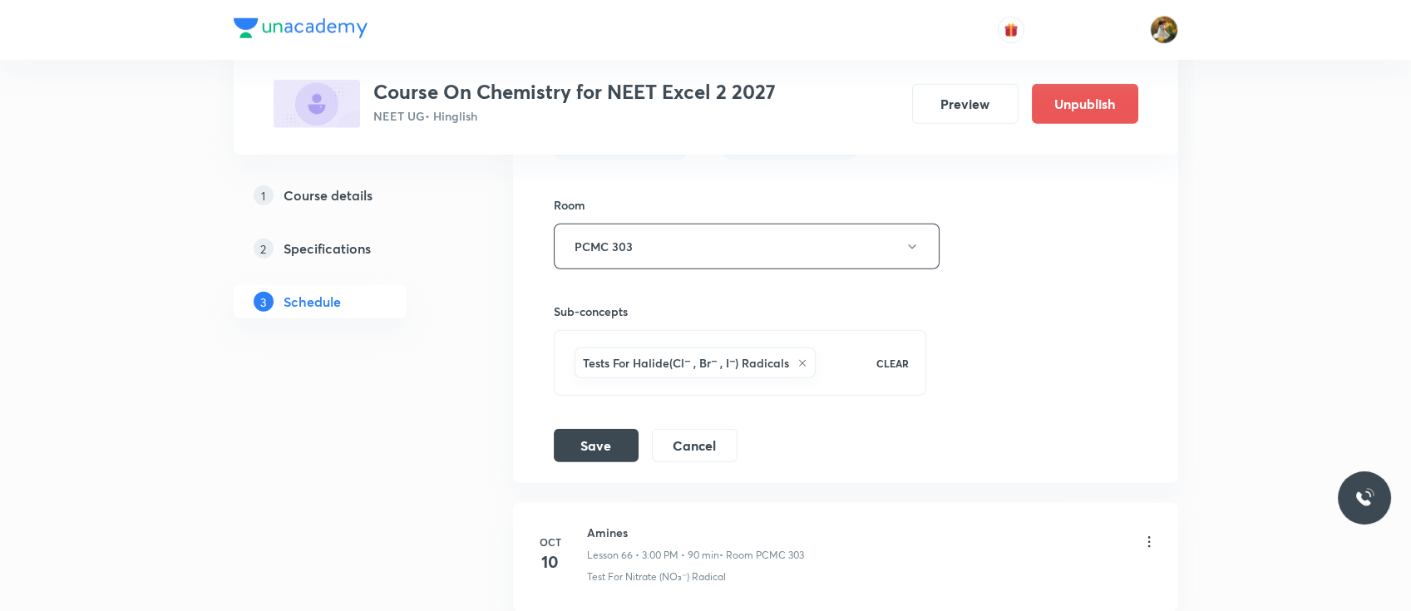
scroll to position [8974, 0]
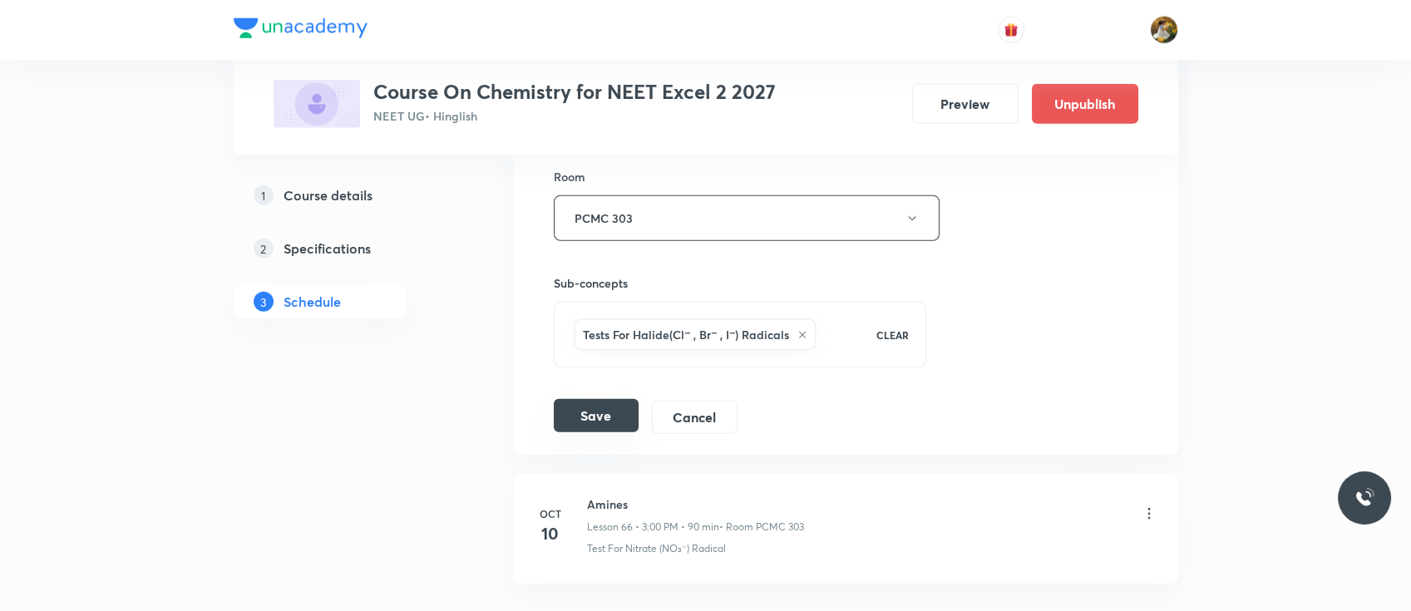
click at [619, 399] on button "Save" at bounding box center [596, 415] width 85 height 33
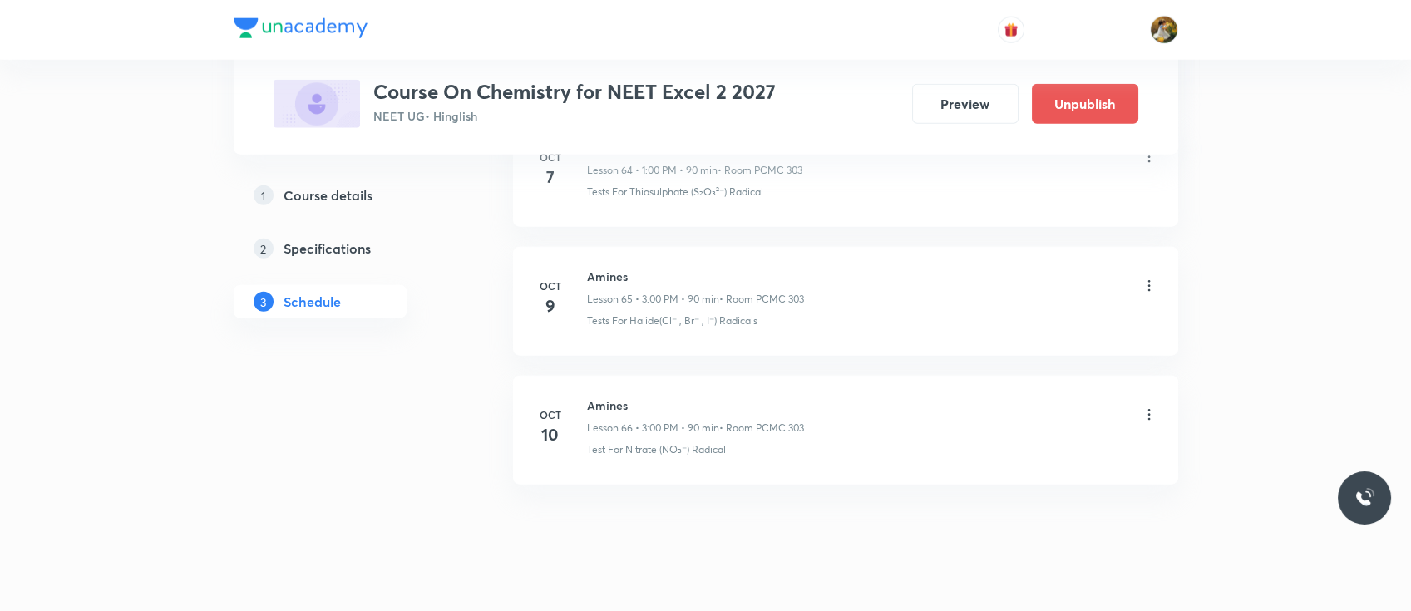
scroll to position [8374, 0]
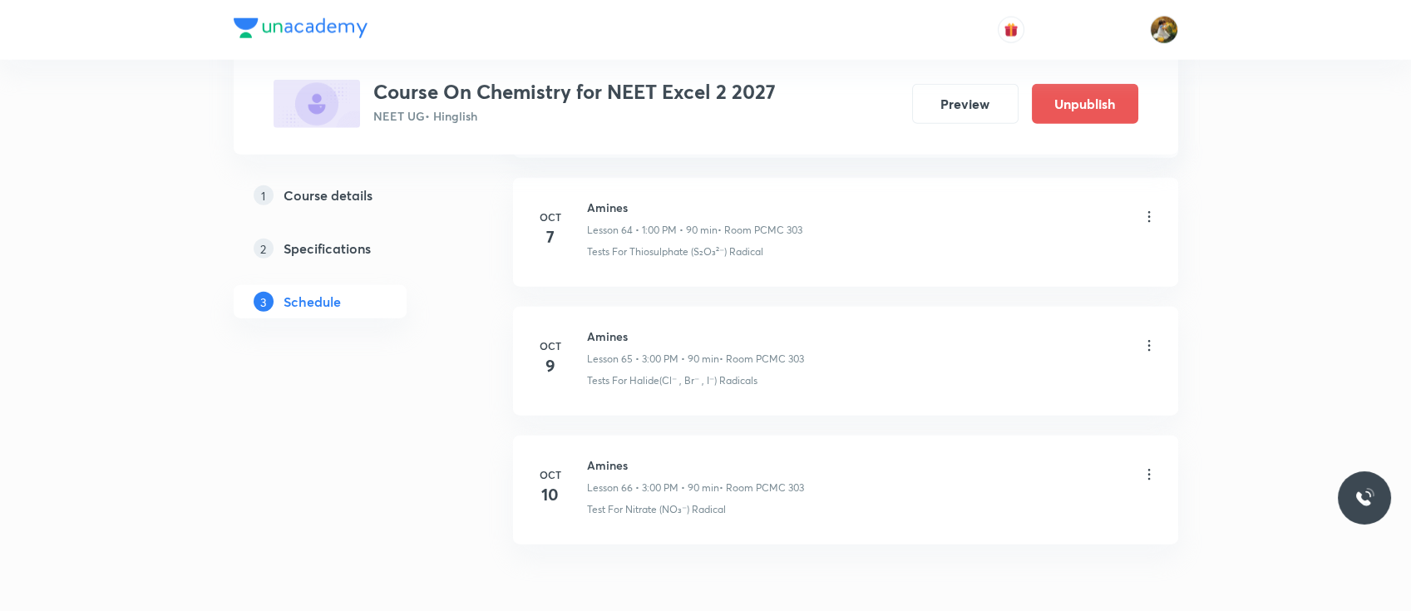
click at [1149, 340] on icon at bounding box center [1148, 345] width 2 height 11
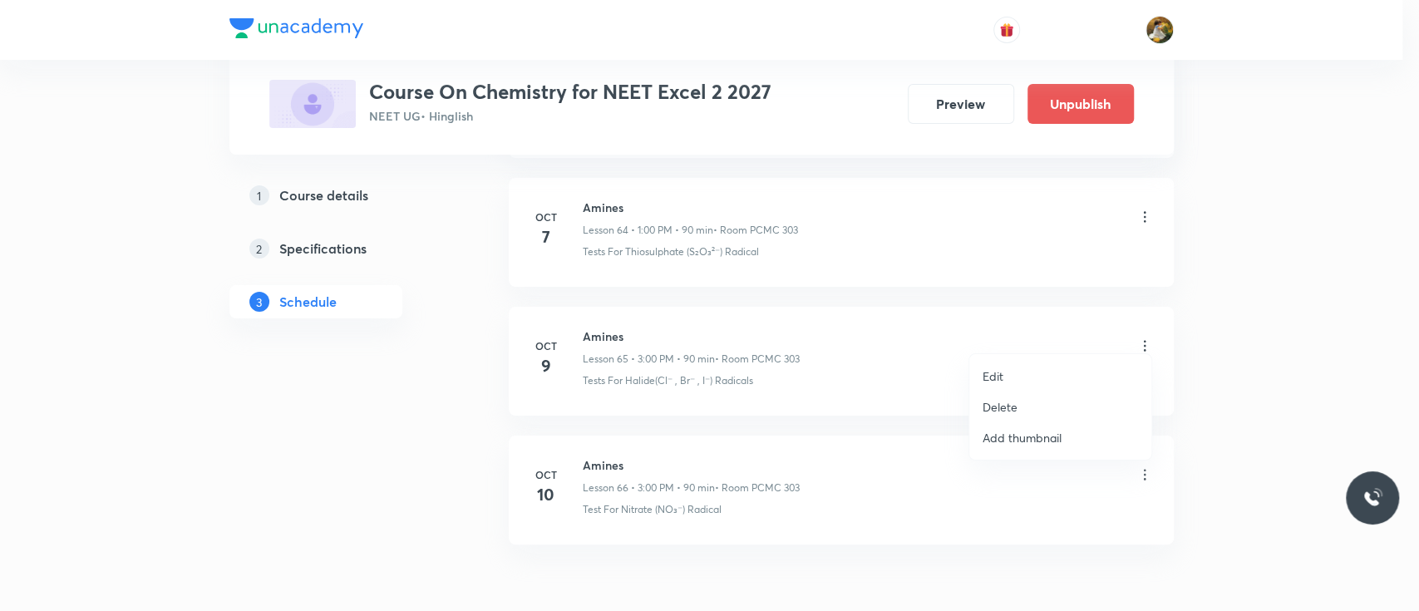
click at [998, 377] on p "Edit" at bounding box center [993, 376] width 21 height 17
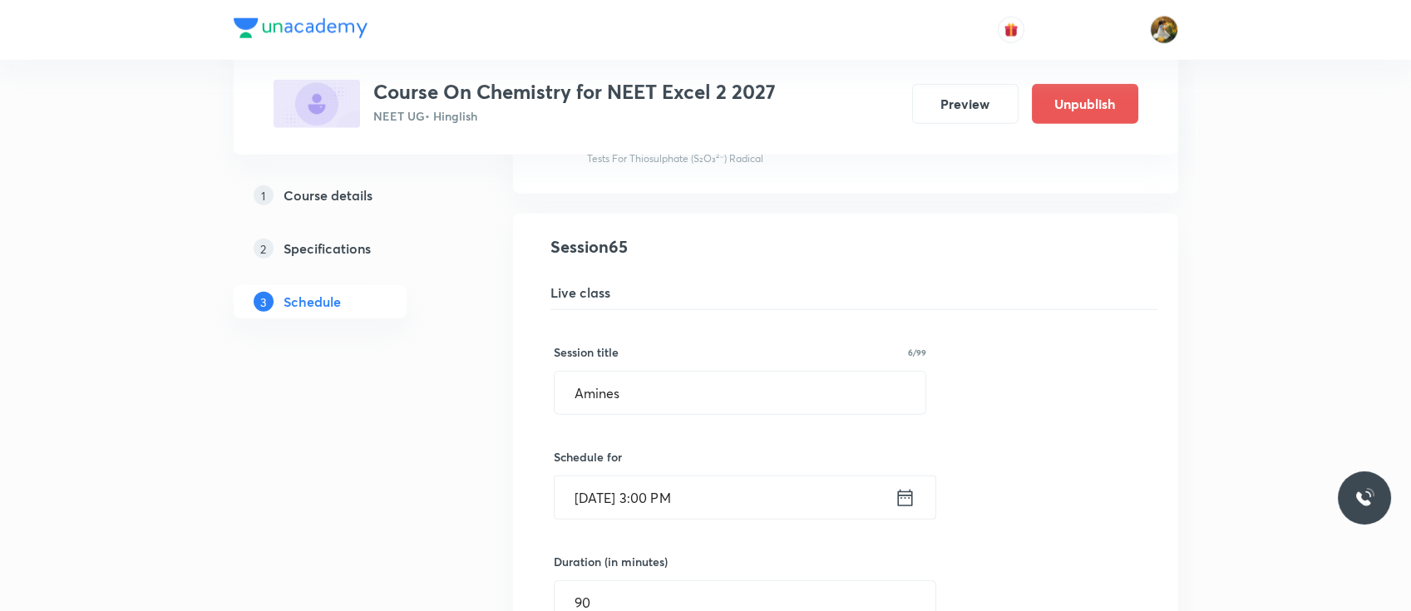
click at [733, 477] on input "[DATE] 3:00 PM" at bounding box center [725, 497] width 340 height 42
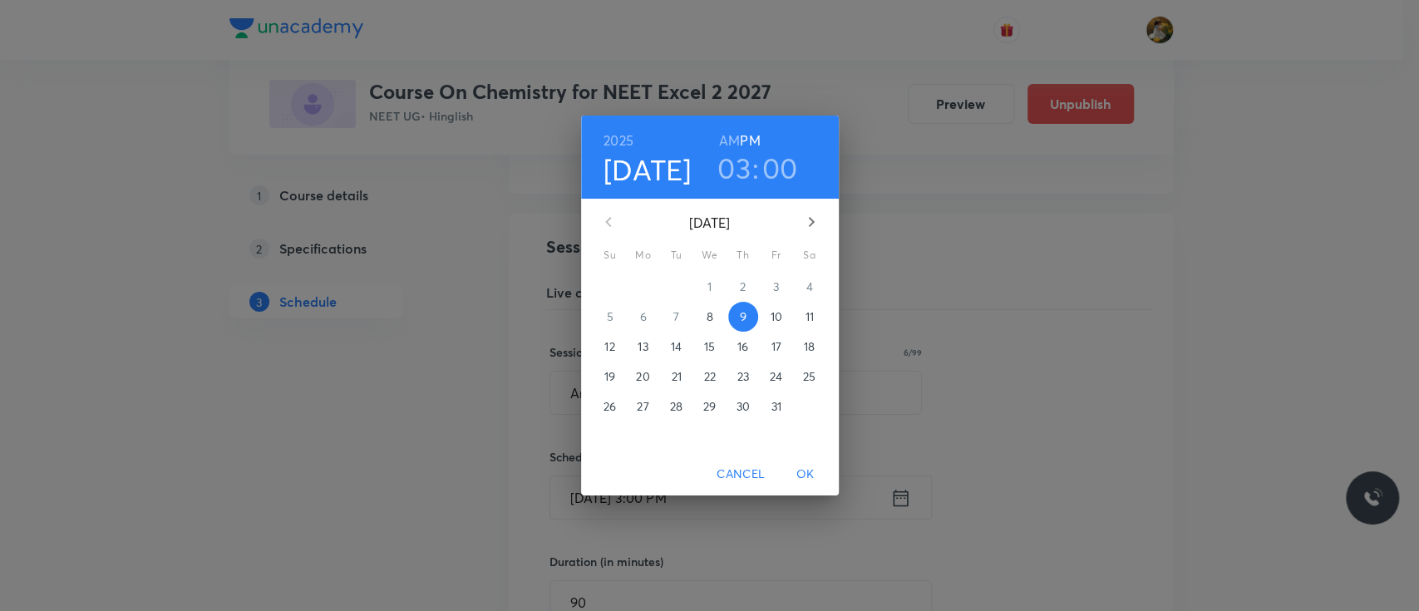
click at [713, 308] on span "8" at bounding box center [710, 316] width 30 height 17
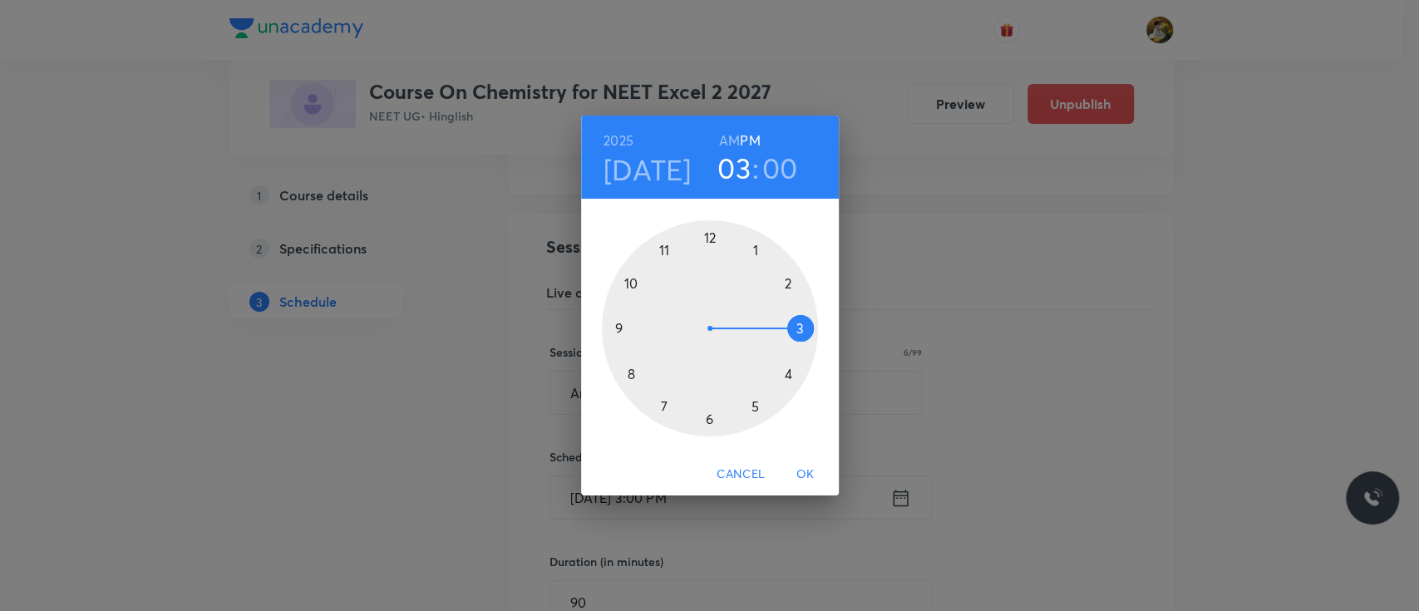
click at [664, 250] on div at bounding box center [710, 328] width 216 height 216
click at [732, 141] on h6 "AM" at bounding box center [729, 140] width 21 height 23
click at [801, 325] on div at bounding box center [710, 328] width 216 height 216
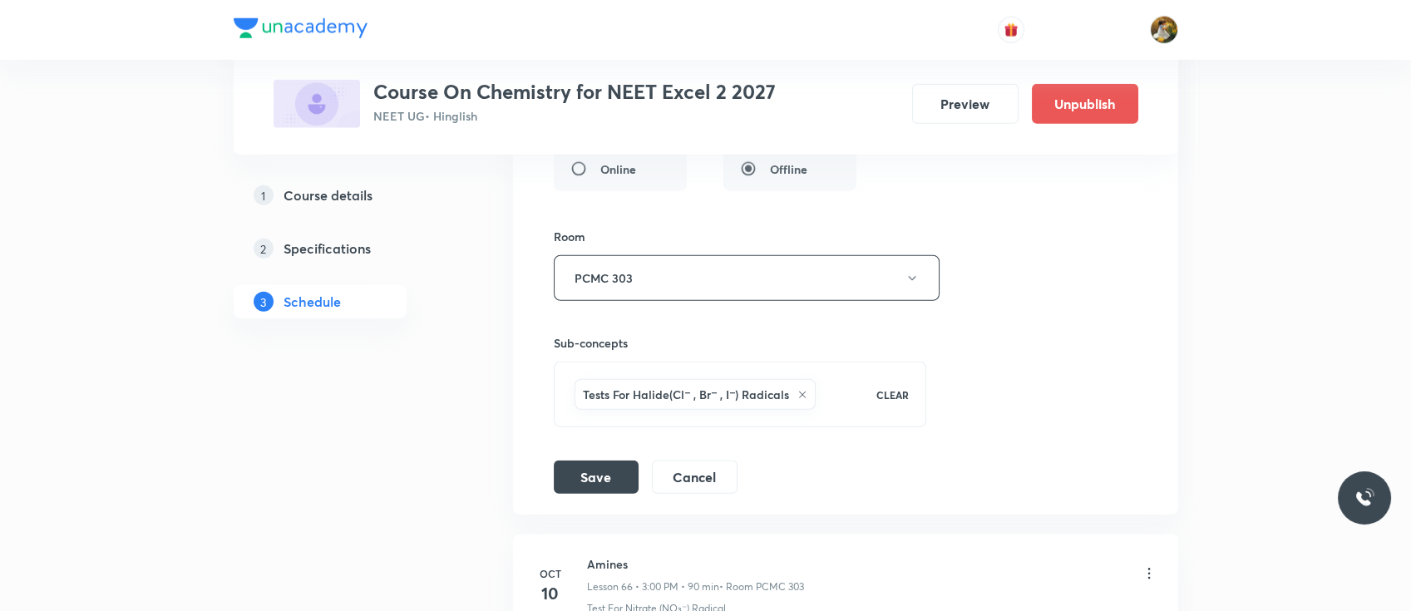
scroll to position [8917, 0]
click at [585, 456] on button "Save" at bounding box center [596, 472] width 85 height 33
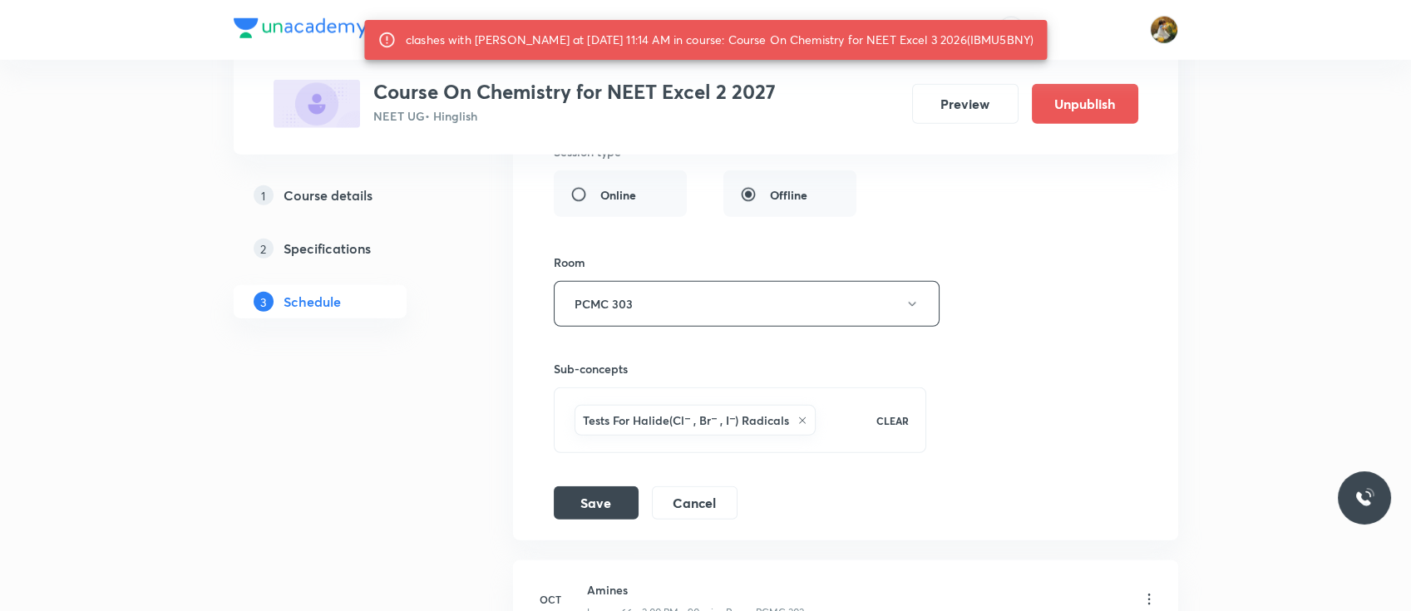
click at [958, 241] on div "Session title 6/99 Amines ​ Schedule for [DATE] 11:15 AM ​ clashes with Amines …" at bounding box center [846, 143] width 584 height 752
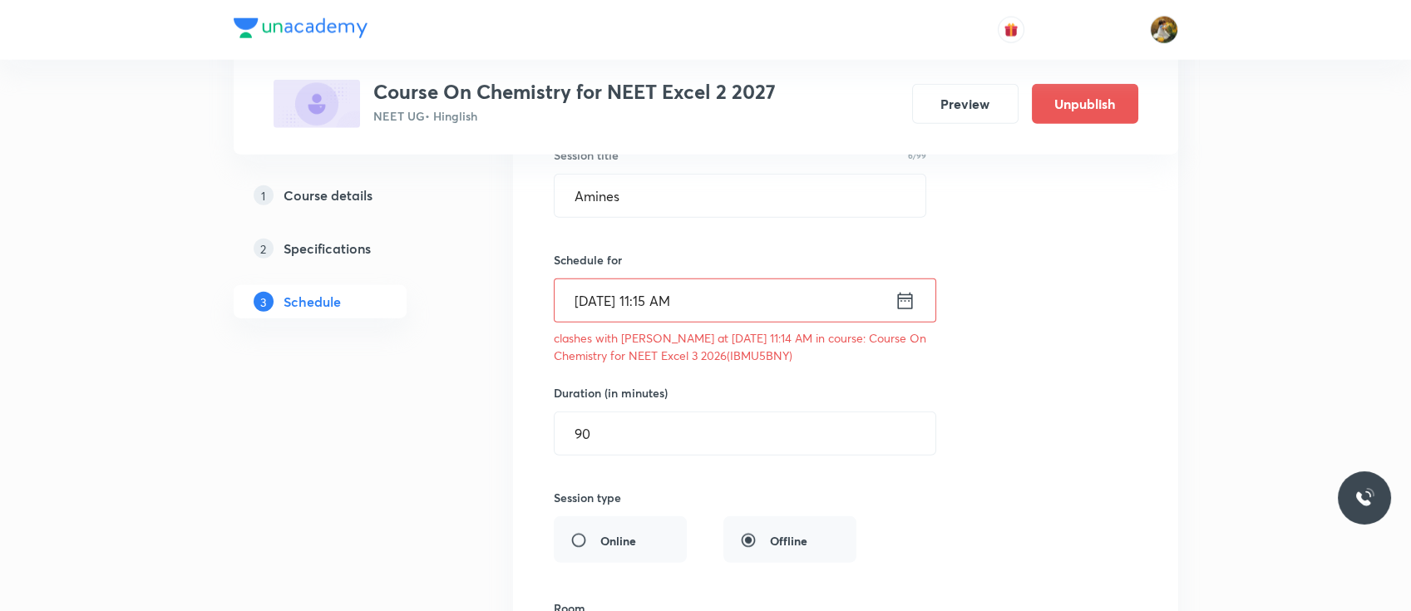
scroll to position [8554, 0]
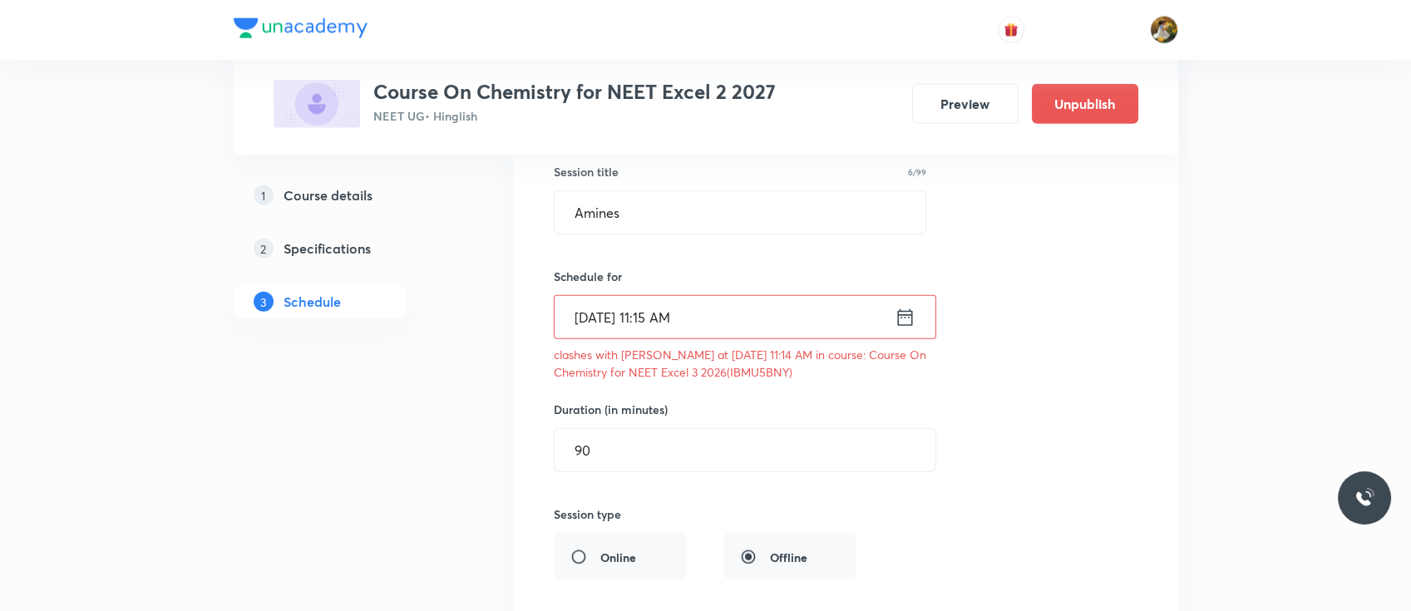
click at [903, 306] on icon at bounding box center [905, 317] width 21 height 23
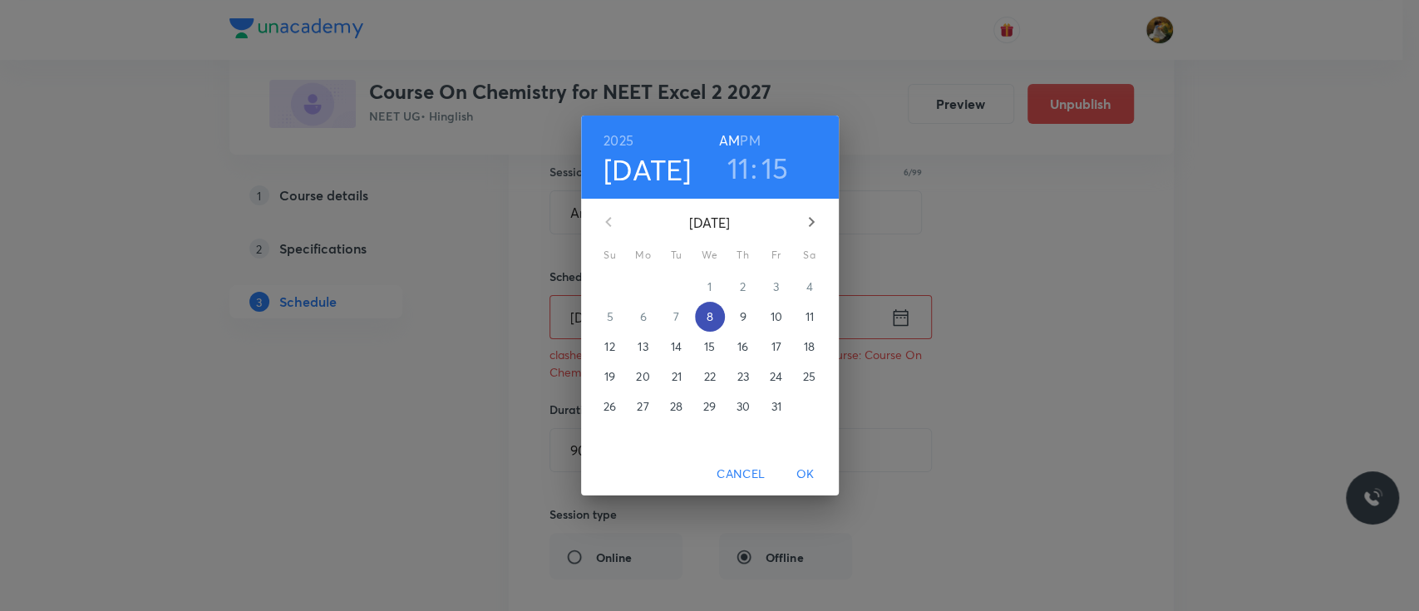
click at [716, 309] on span "8" at bounding box center [710, 316] width 30 height 17
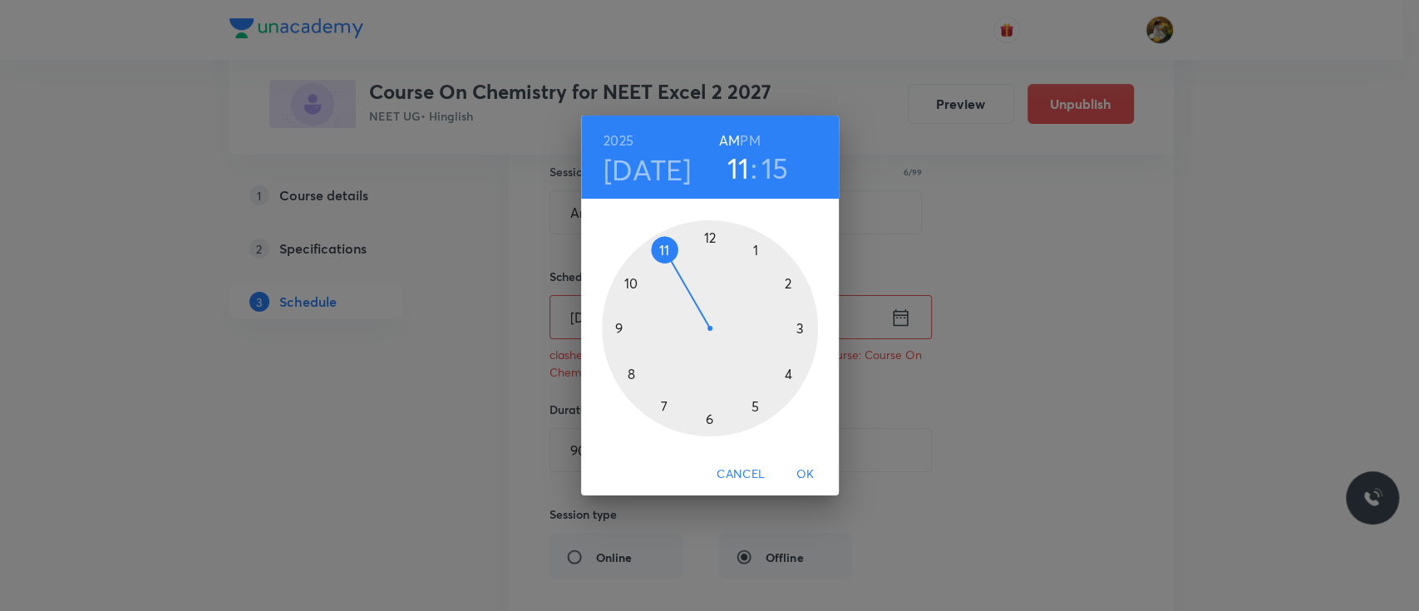
click at [757, 252] on div at bounding box center [710, 328] width 216 height 216
click at [709, 237] on div at bounding box center [710, 328] width 216 height 216
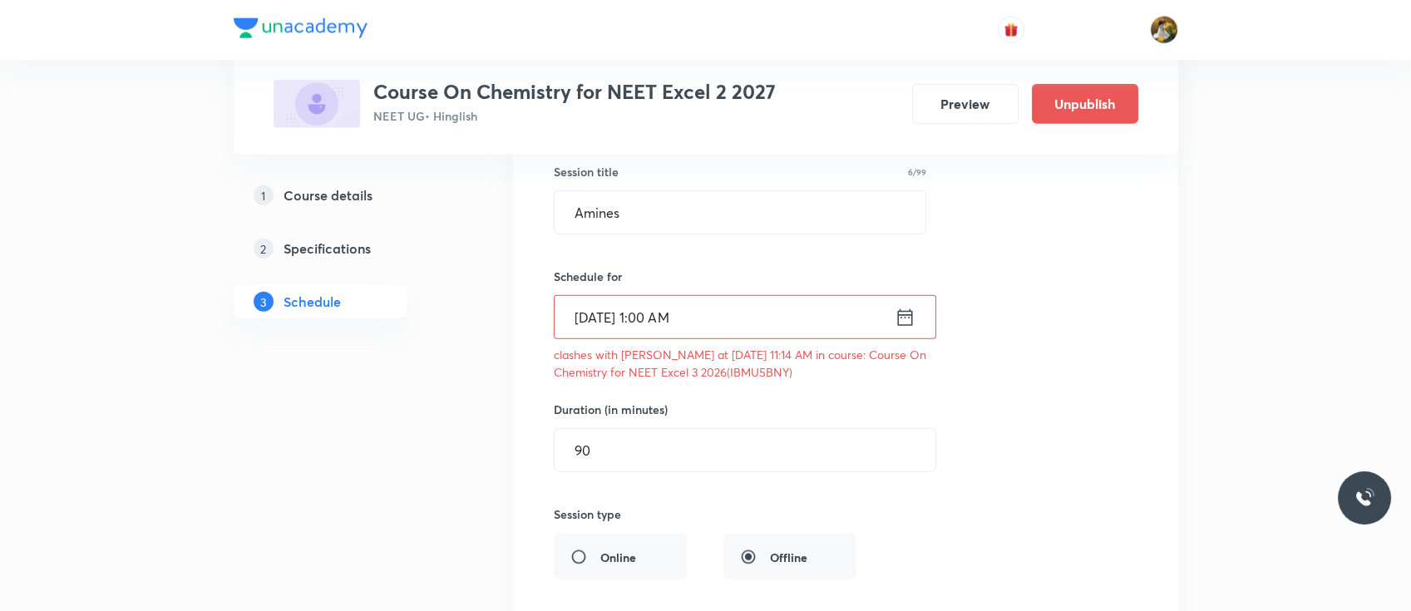
click at [909, 309] on icon at bounding box center [905, 317] width 21 height 23
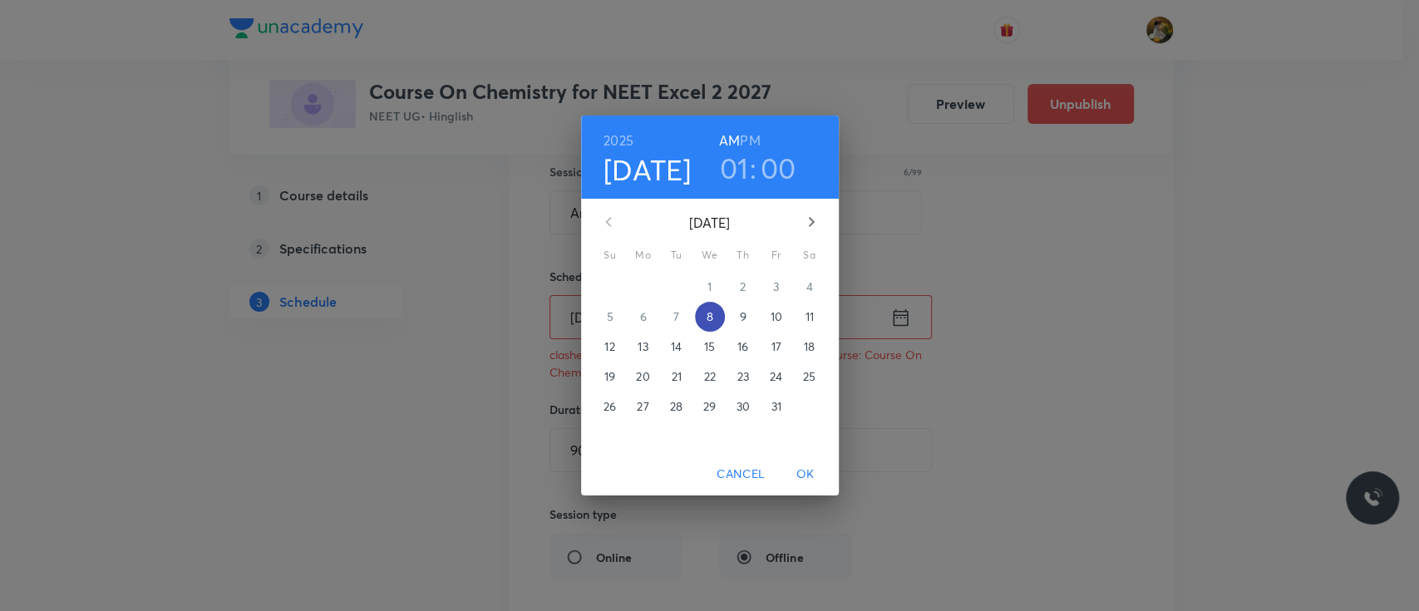
click at [712, 316] on p "8" at bounding box center [709, 316] width 7 height 17
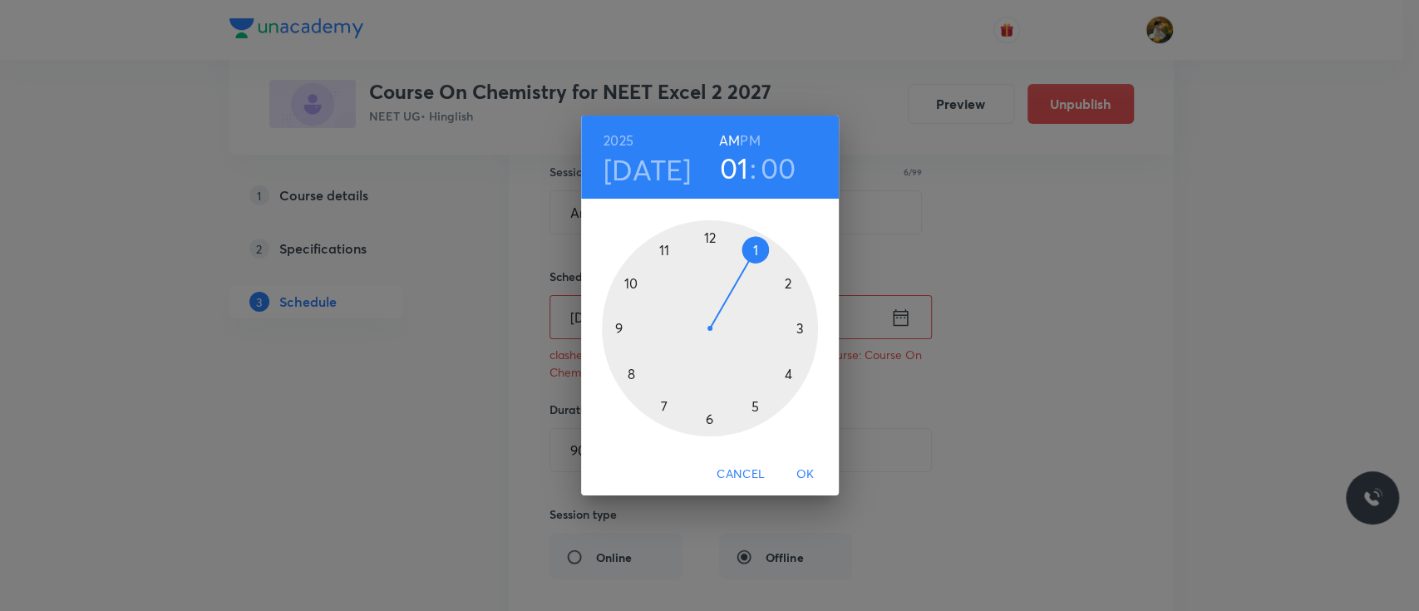
click at [757, 140] on h6 "PM" at bounding box center [750, 140] width 20 height 23
click at [807, 471] on span "OK" at bounding box center [806, 474] width 40 height 21
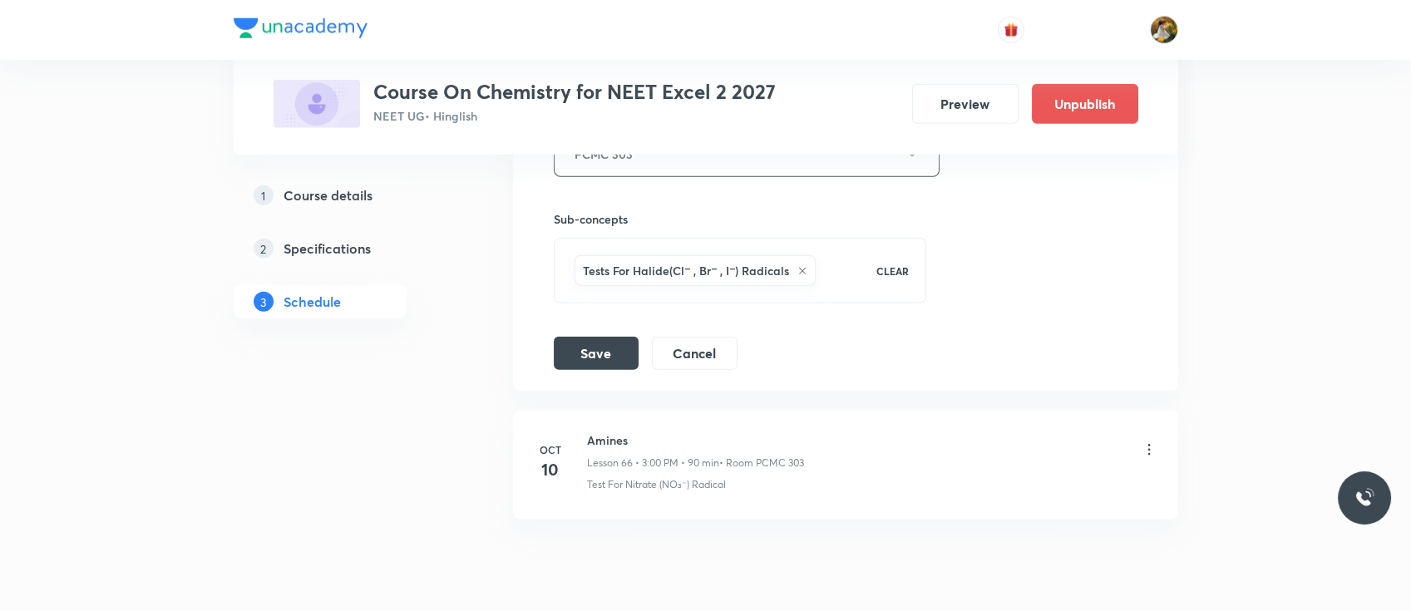
scroll to position [9072, 0]
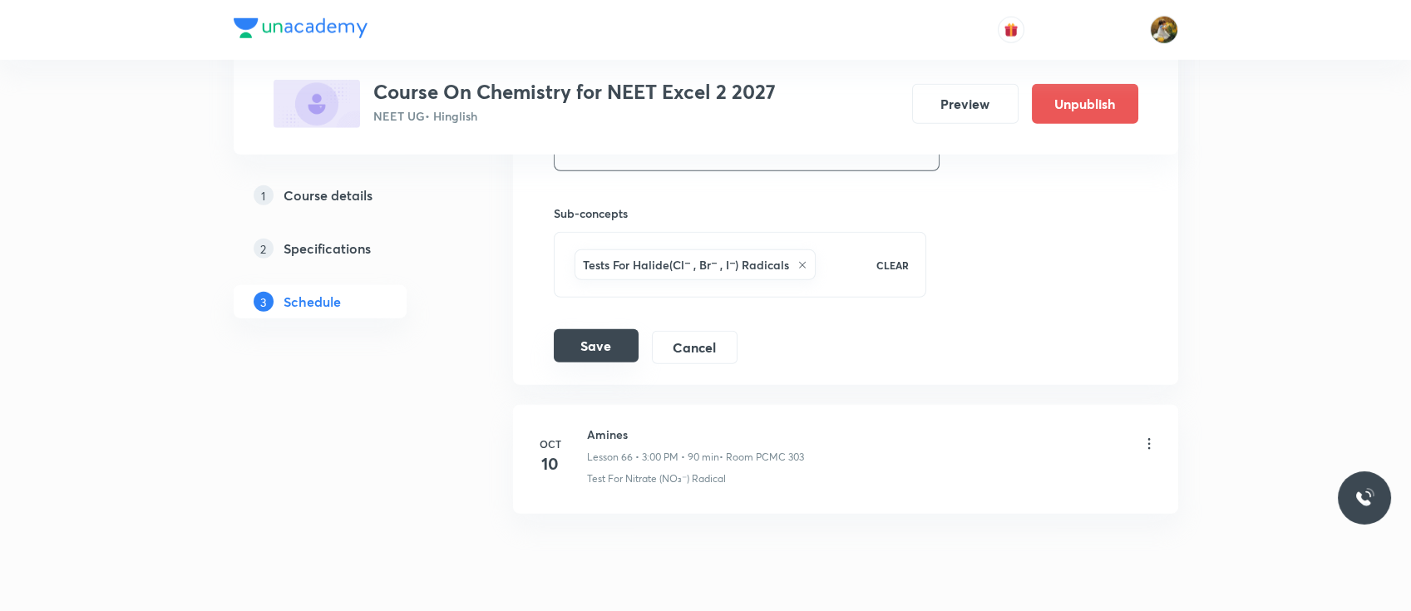
click at [592, 336] on button "Save" at bounding box center [596, 345] width 85 height 33
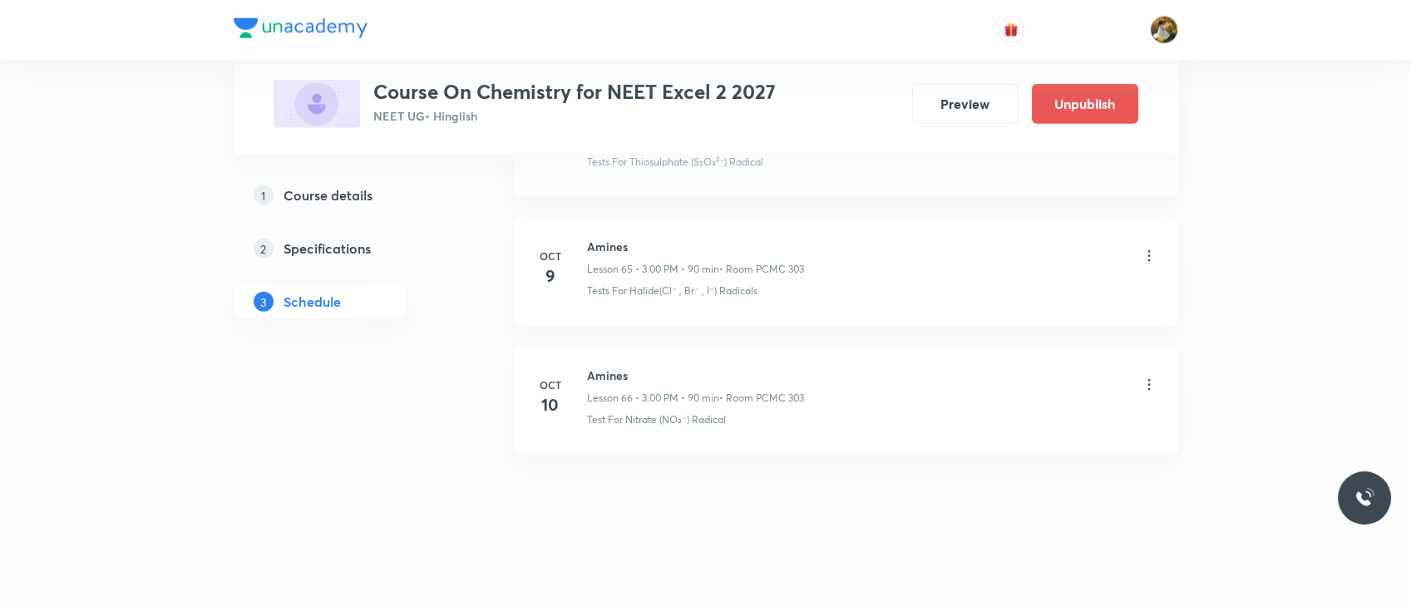
scroll to position [8451, 0]
